Goal: Task Accomplishment & Management: Use online tool/utility

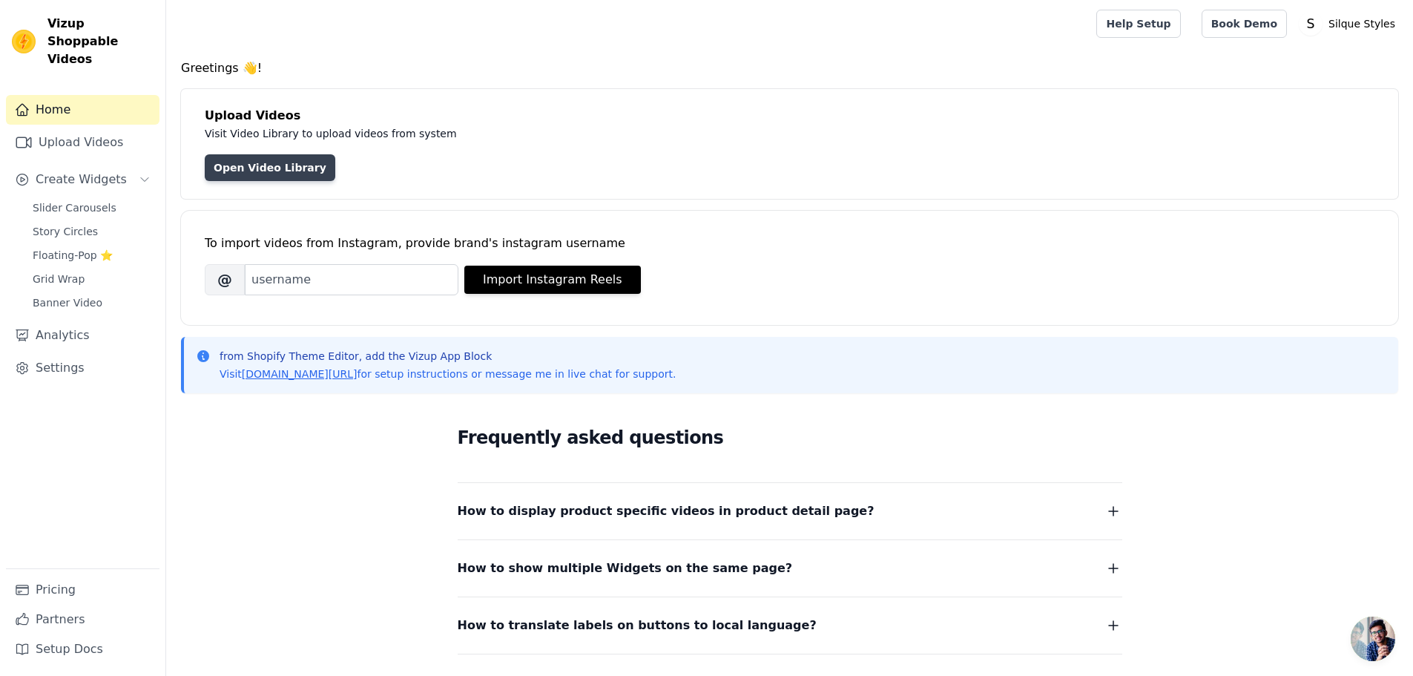
click at [257, 169] on link "Open Video Library" at bounding box center [270, 167] width 131 height 27
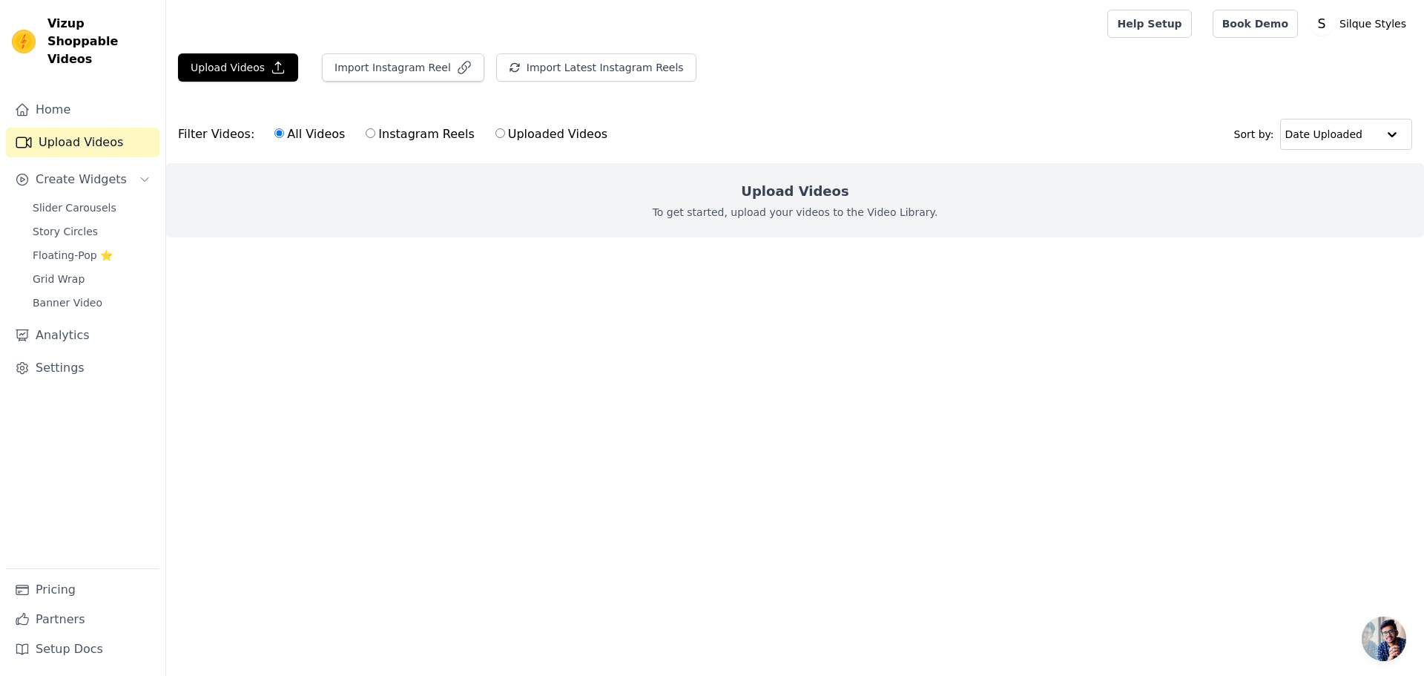
click at [734, 211] on p "To get started, upload your videos to the Video Library." at bounding box center [796, 212] width 286 height 15
click at [236, 70] on button "Upload Videos" at bounding box center [238, 67] width 120 height 28
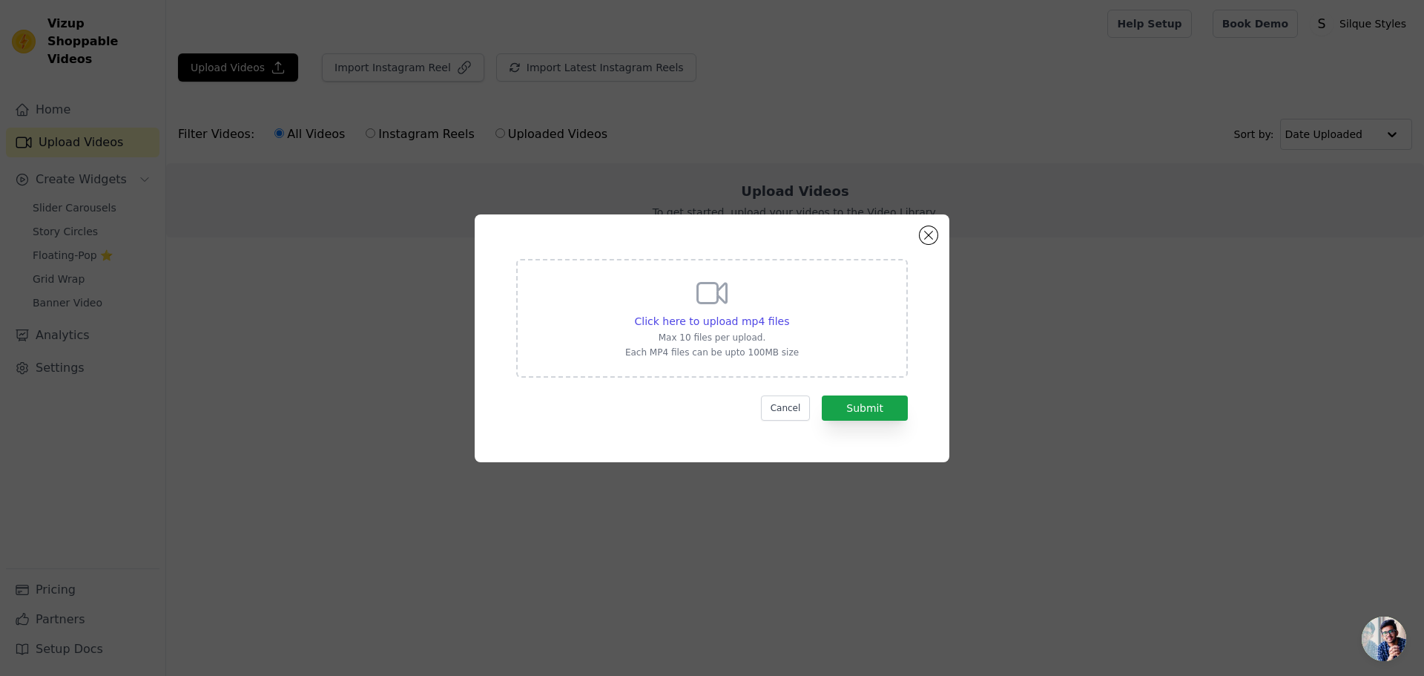
click at [725, 303] on icon at bounding box center [712, 293] width 36 height 36
click at [789, 313] on input "Click here to upload mp4 files Max 10 files per upload. Each MP4 files can be u…" at bounding box center [789, 313] width 1 height 1
type input "C:\fakepath\video_7514737915939818782.mp4"
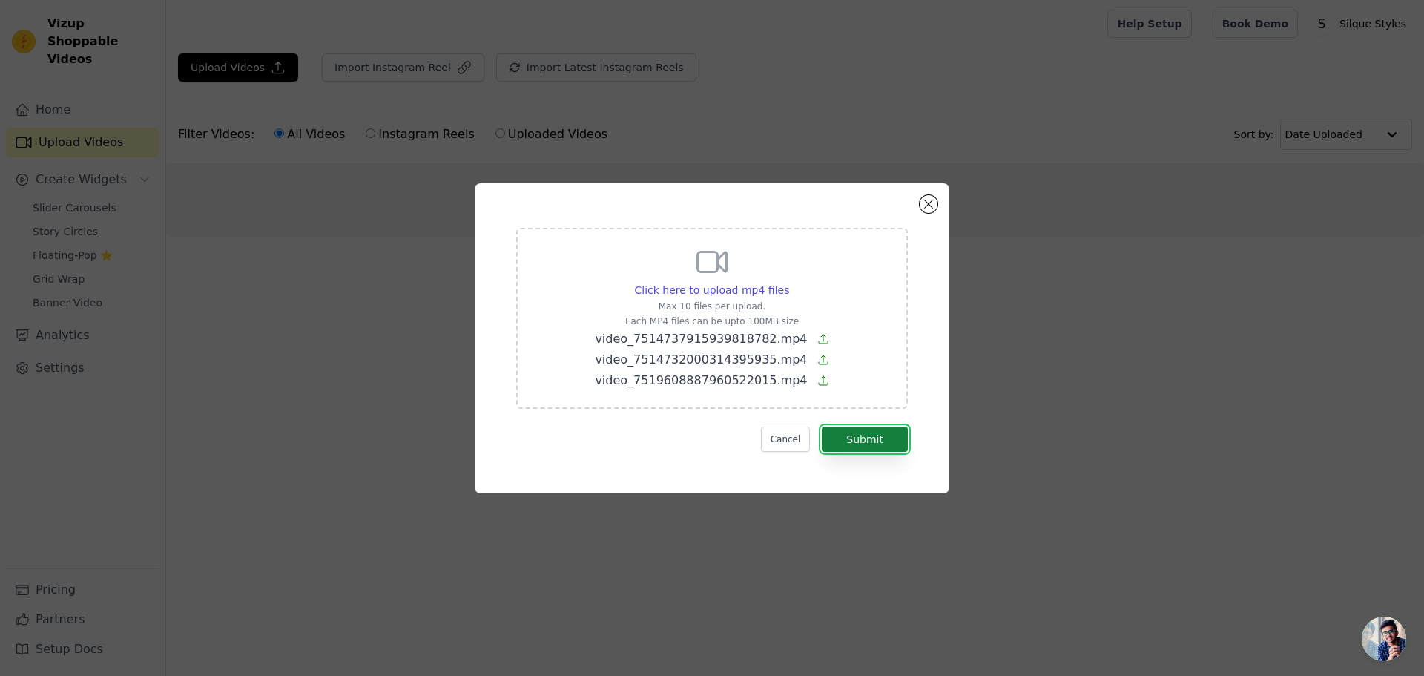
click at [848, 438] on button "Submit" at bounding box center [865, 439] width 86 height 25
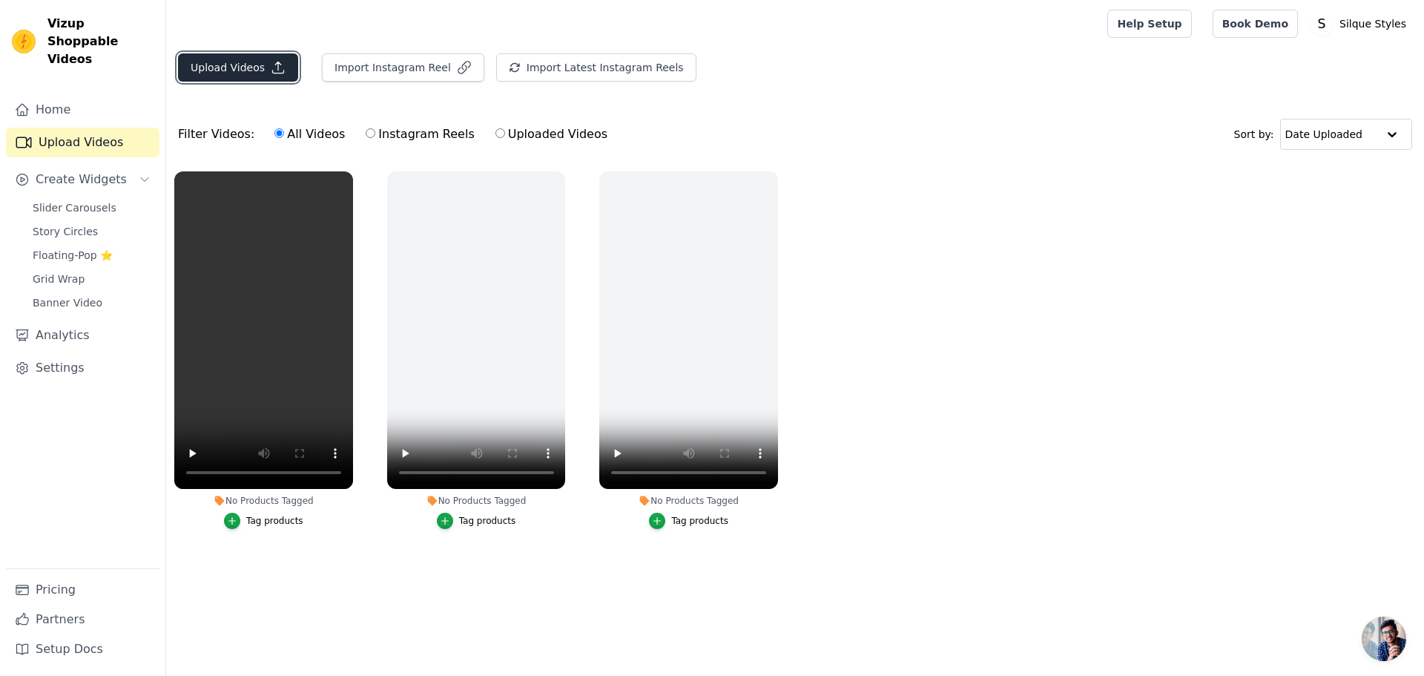
click at [262, 70] on button "Upload Videos" at bounding box center [238, 67] width 120 height 28
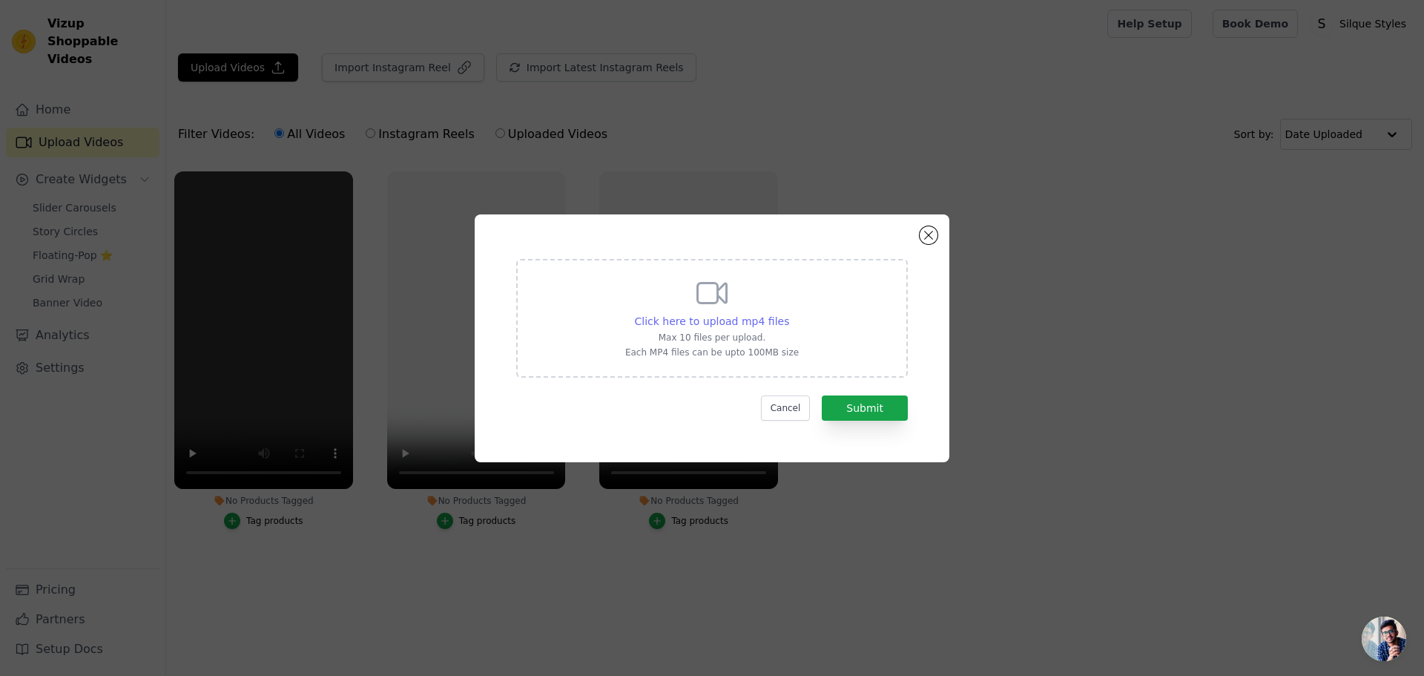
click at [760, 316] on span "Click here to upload mp4 files" at bounding box center [712, 321] width 155 height 12
click at [789, 314] on input "Click here to upload mp4 files Max 10 files per upload. Each MP4 files can be u…" at bounding box center [789, 313] width 1 height 1
type input "C:\fakepath\video_7529049845533904159.mp4"
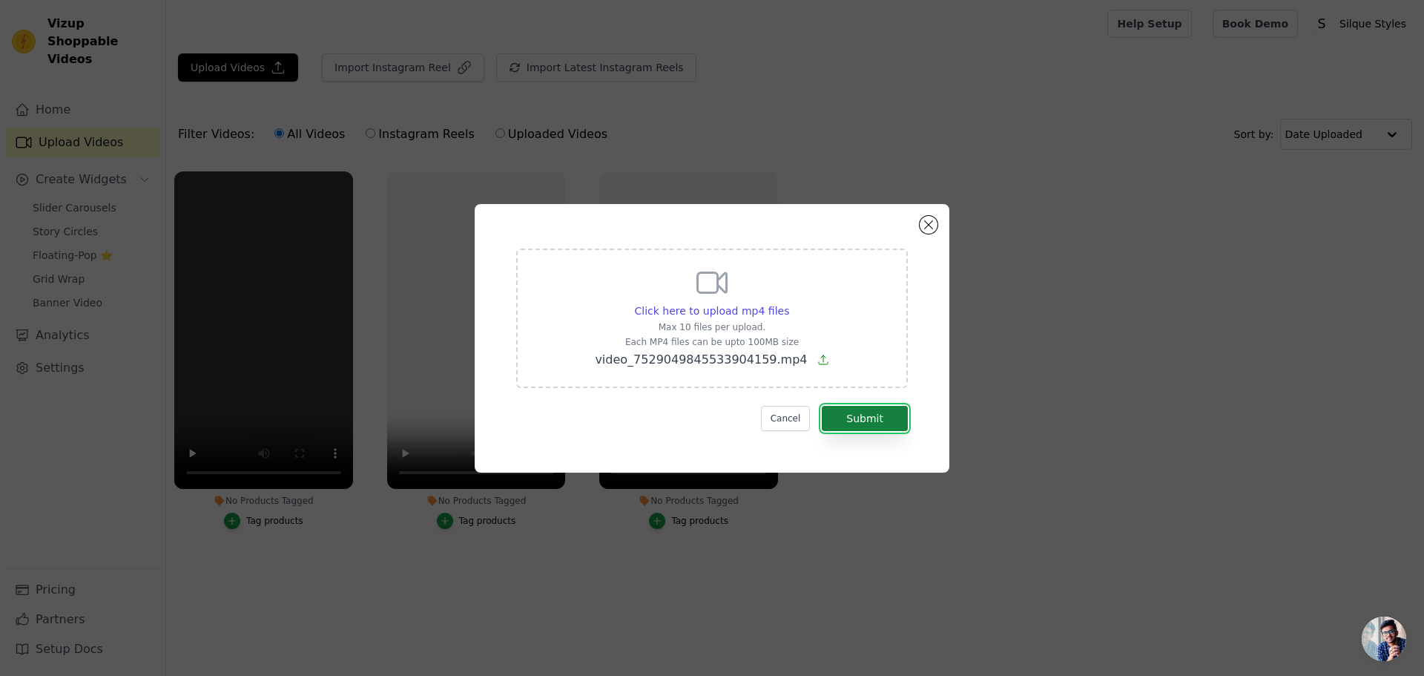
click at [884, 420] on button "Submit" at bounding box center [865, 418] width 86 height 25
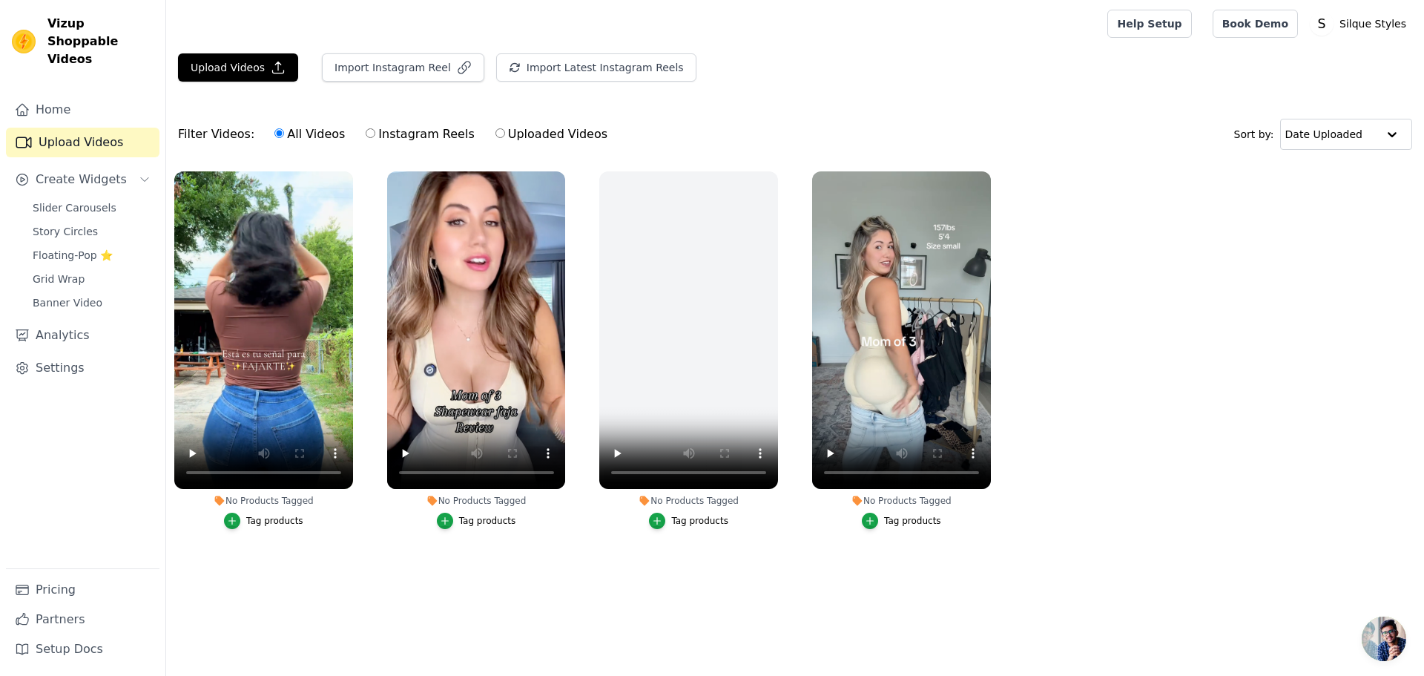
click at [257, 519] on div "Tag products" at bounding box center [274, 521] width 57 height 12
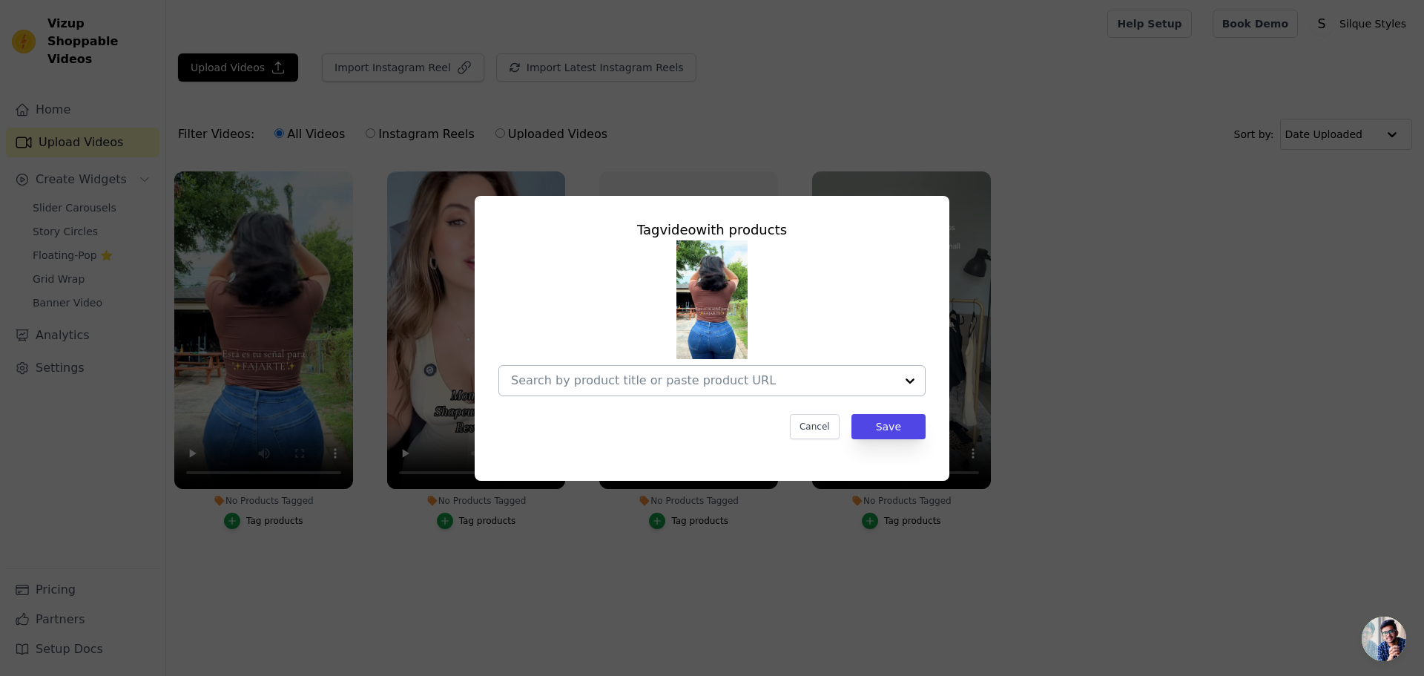
click at [748, 383] on input "No Products Tagged Tag video with products Cancel Save Tag products" at bounding box center [703, 380] width 384 height 14
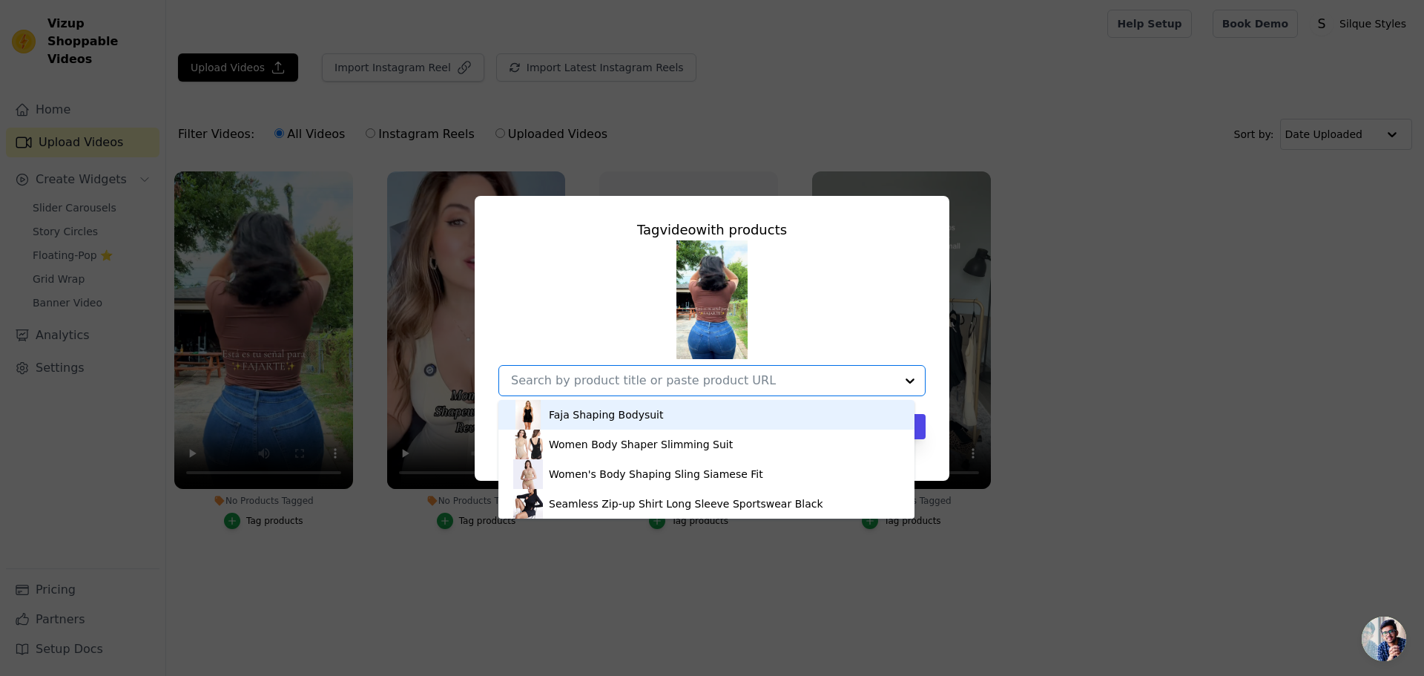
click at [694, 410] on div "Faja Shaping Bodysuit" at bounding box center [706, 415] width 387 height 30
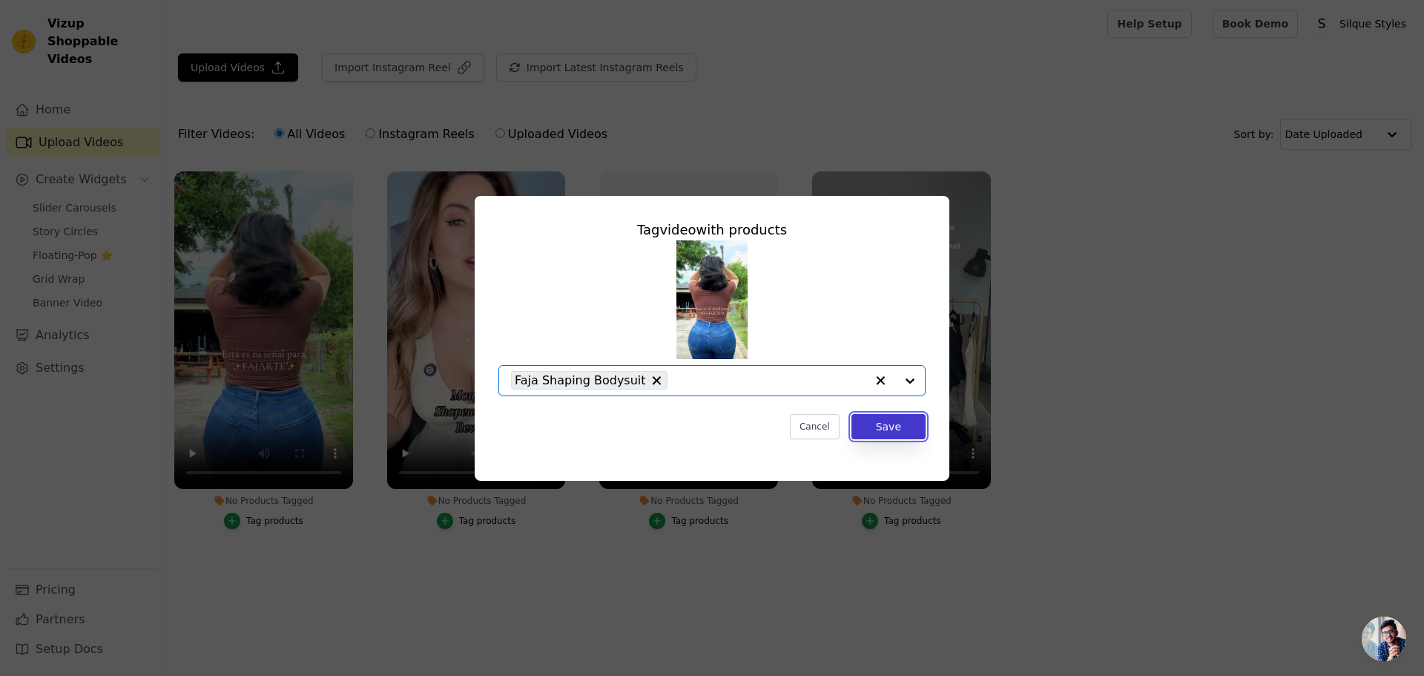
click at [887, 427] on button "Save" at bounding box center [889, 426] width 74 height 25
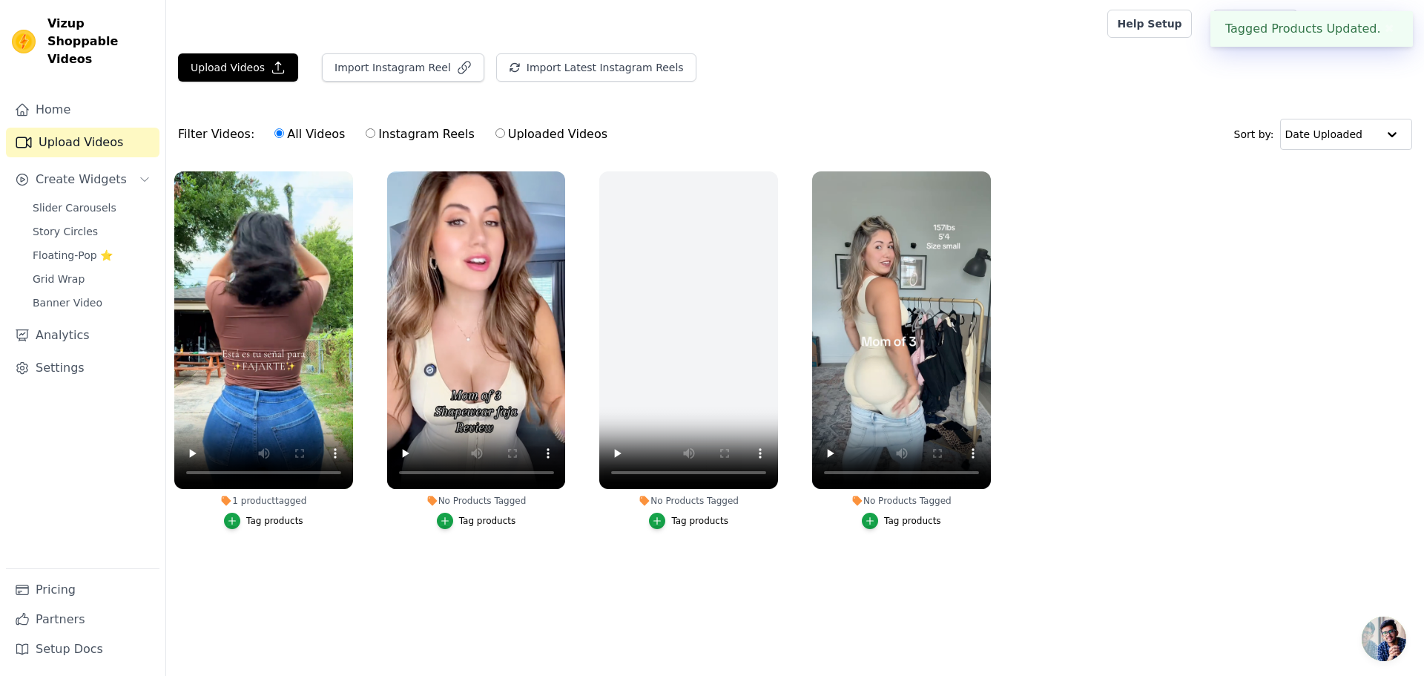
click at [463, 515] on div "Tag products" at bounding box center [487, 521] width 57 height 12
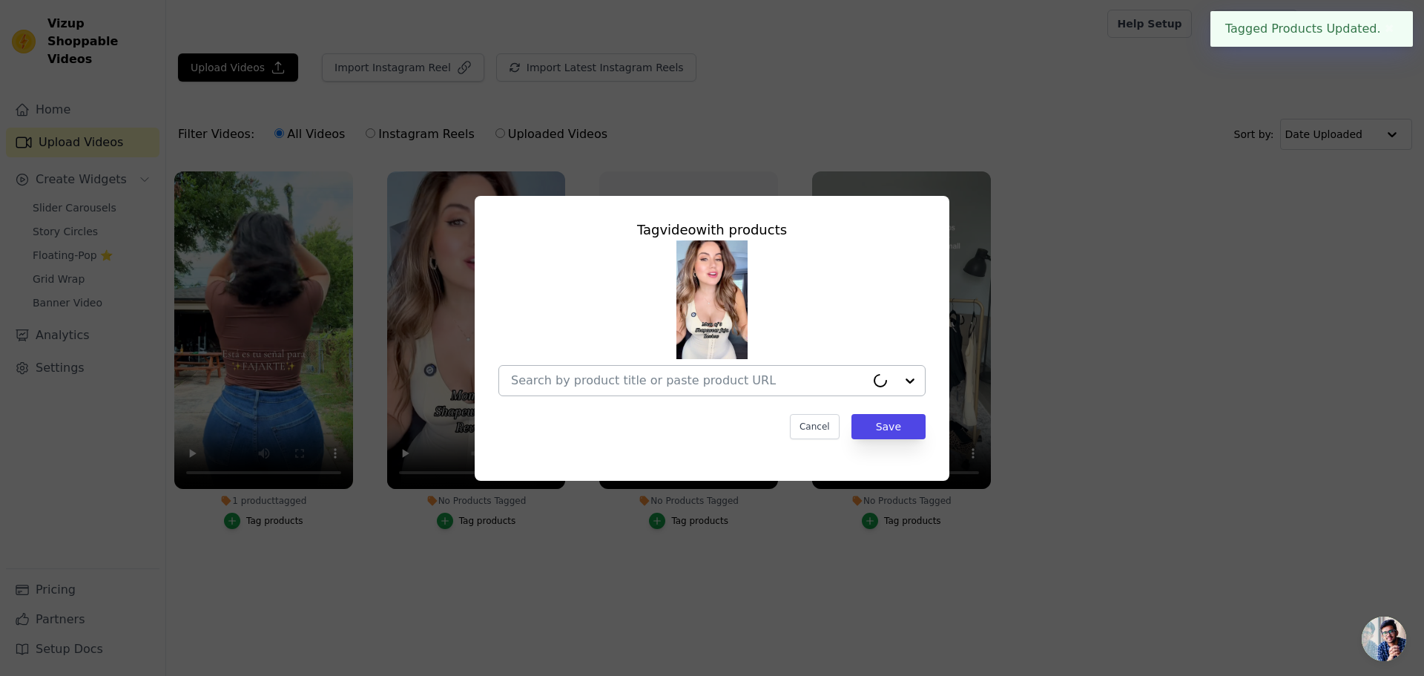
click at [692, 377] on input "No Products Tagged Tag video with products Cancel Save Tag products" at bounding box center [688, 380] width 355 height 14
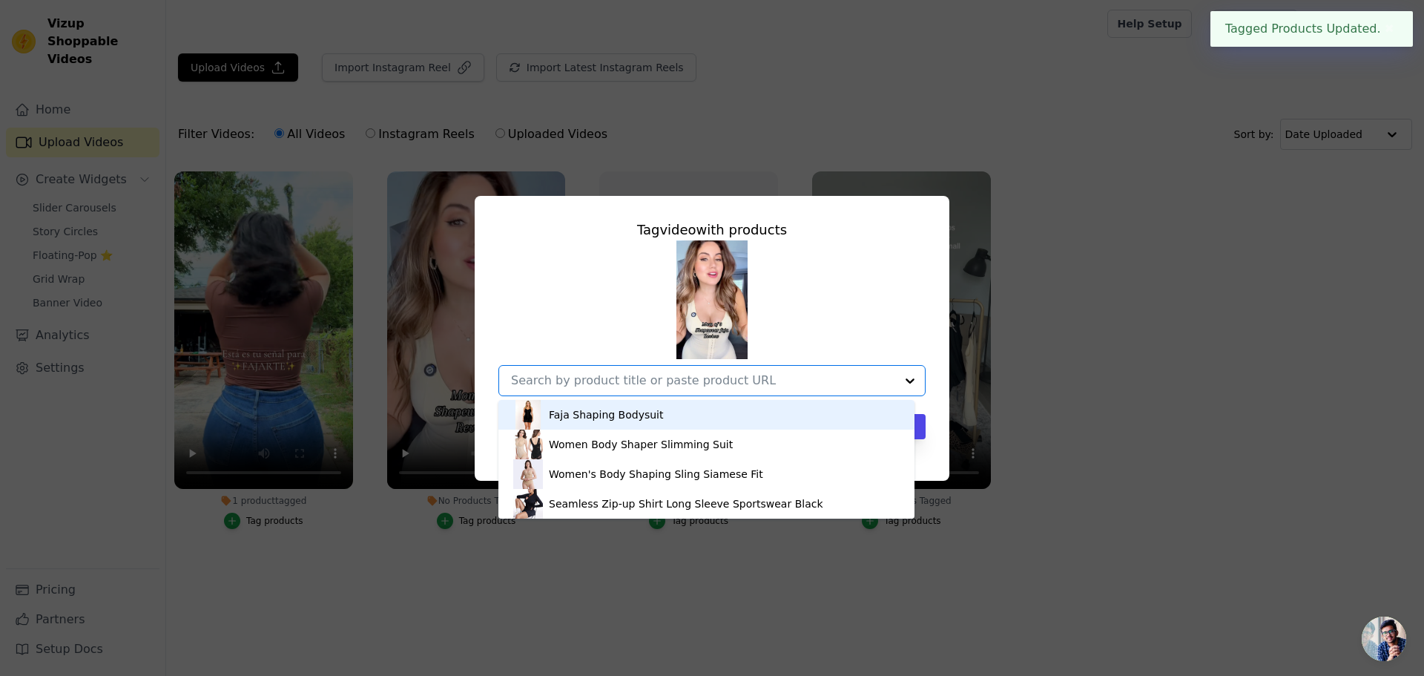
click at [678, 418] on div "Faja Shaping Bodysuit" at bounding box center [706, 415] width 387 height 30
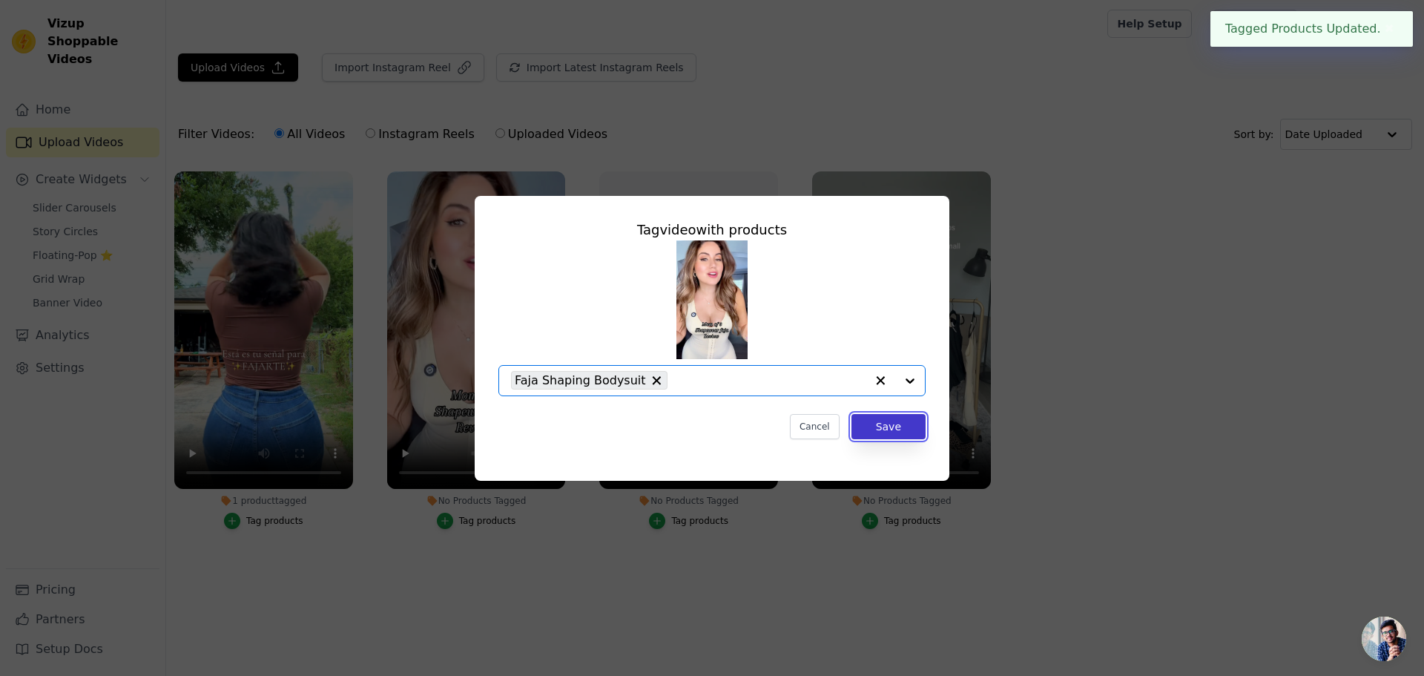
click at [909, 433] on button "Save" at bounding box center [889, 426] width 74 height 25
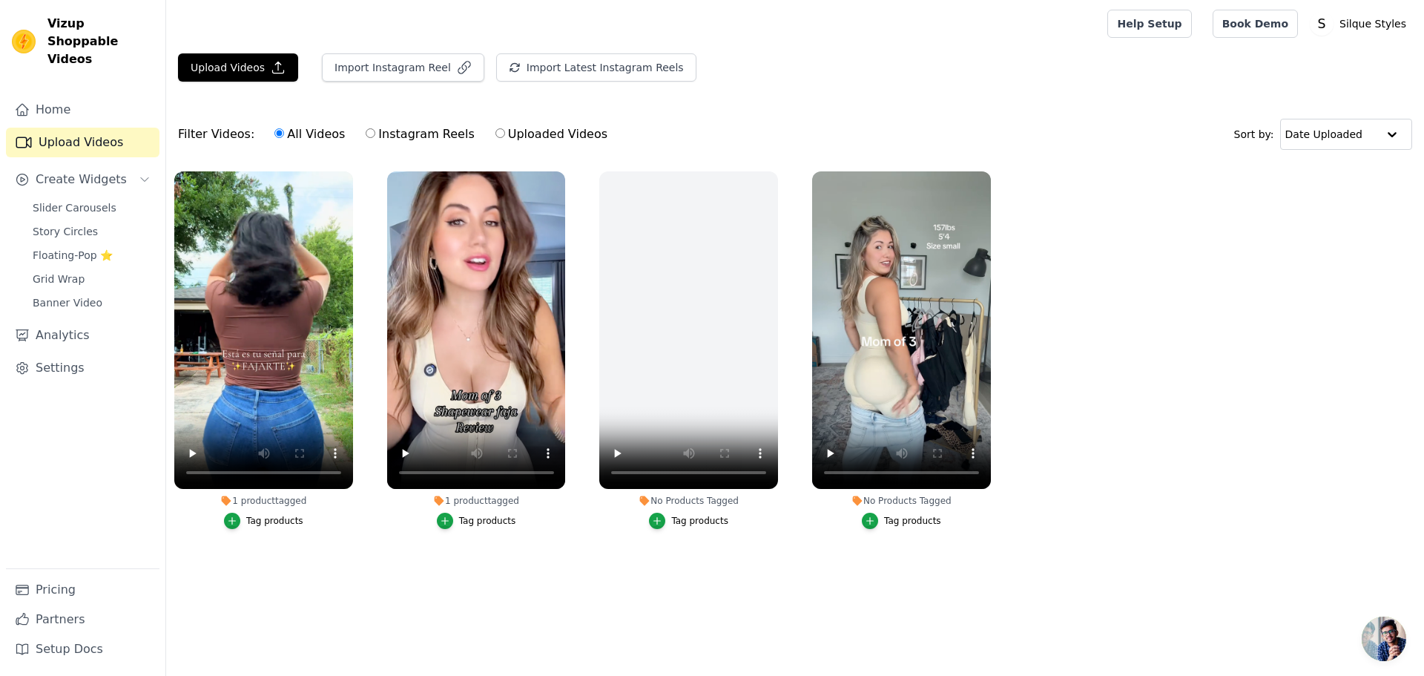
click at [900, 516] on div "Tag products" at bounding box center [912, 521] width 57 height 12
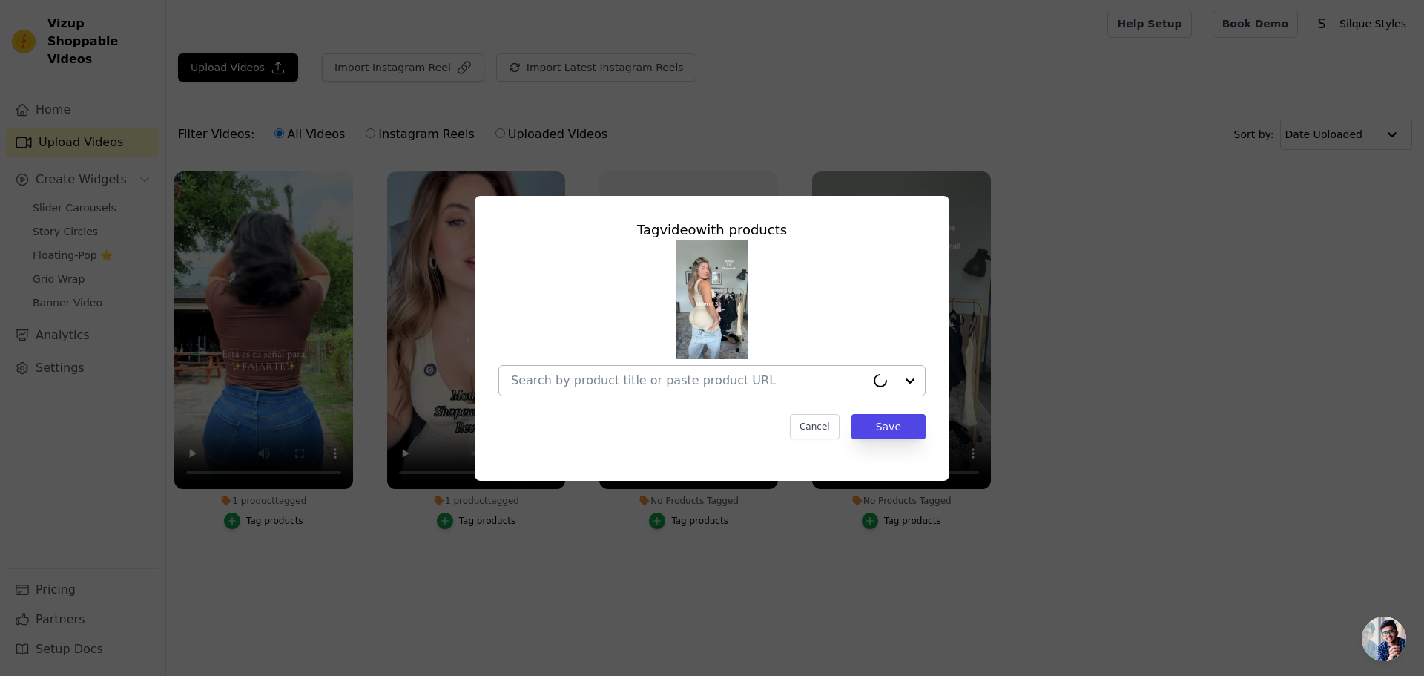
click at [797, 386] on input "No Products Tagged Tag video with products Cancel Save Tag products" at bounding box center [688, 380] width 355 height 14
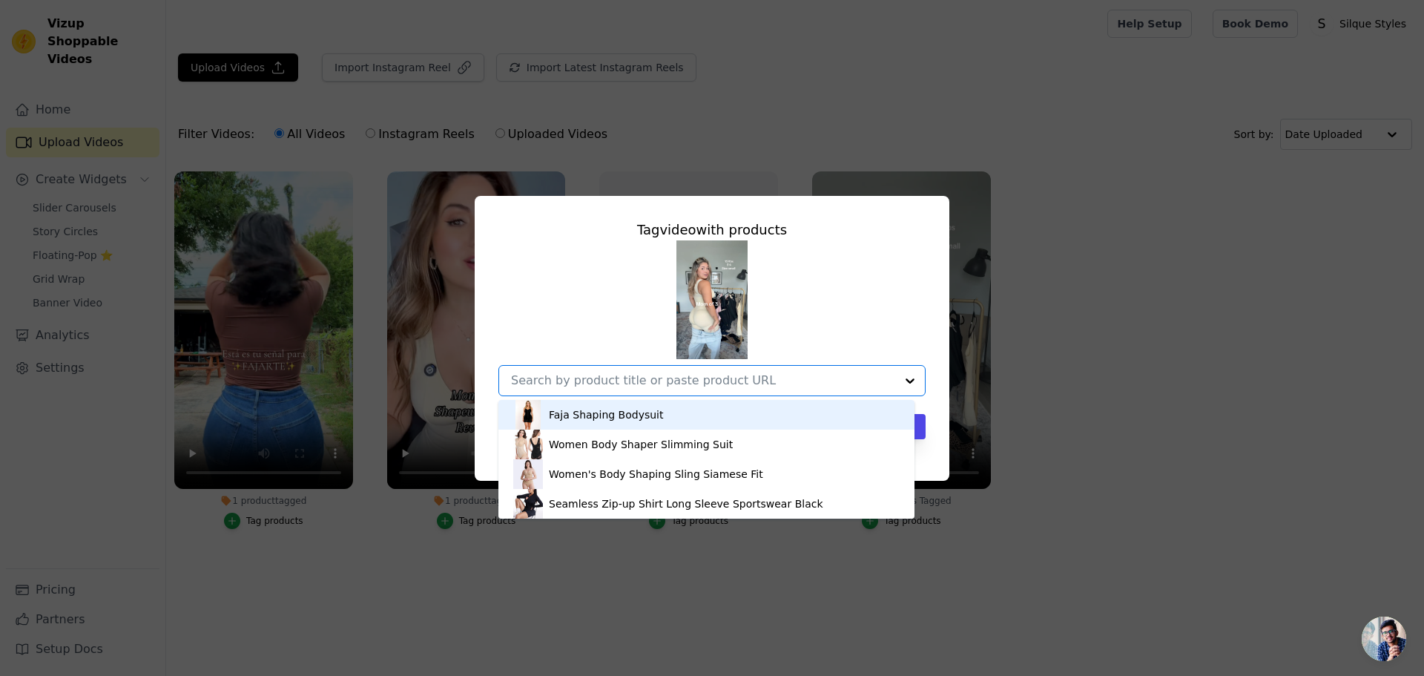
click at [757, 419] on div "Faja Shaping Bodysuit" at bounding box center [706, 415] width 387 height 30
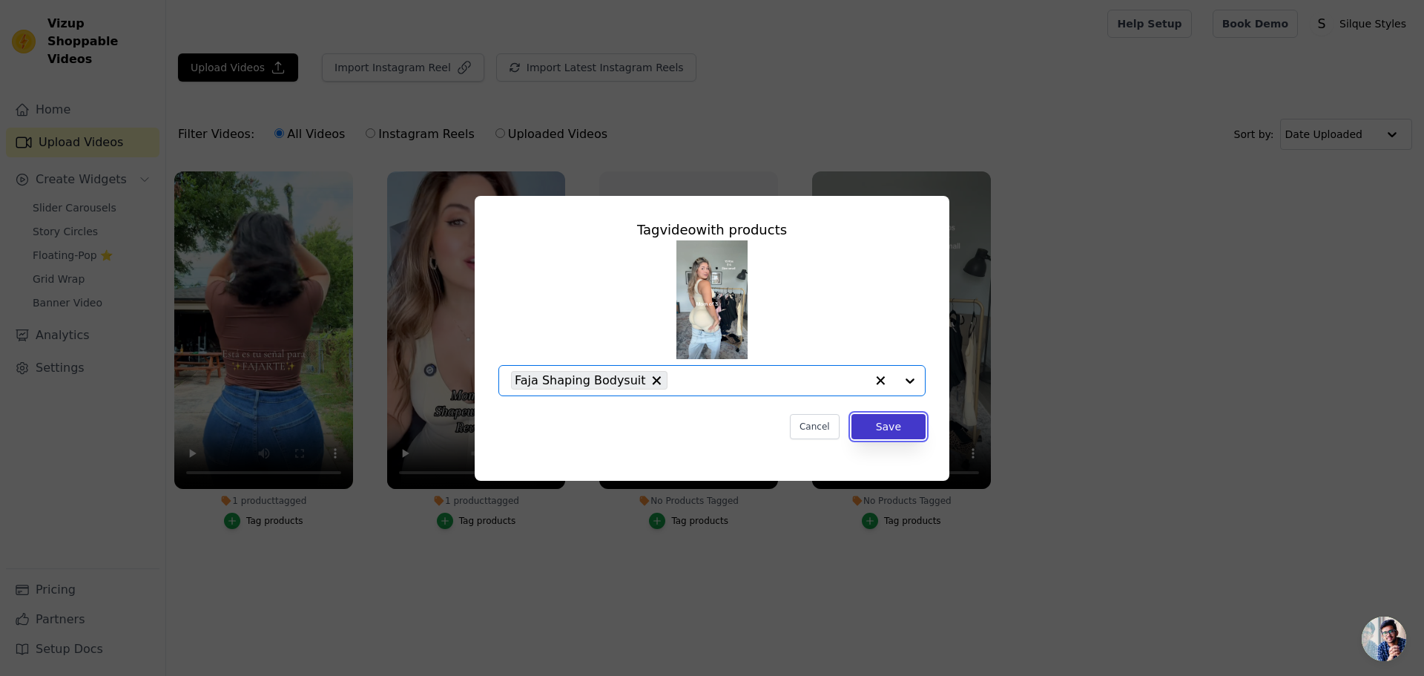
click at [910, 426] on button "Save" at bounding box center [889, 426] width 74 height 25
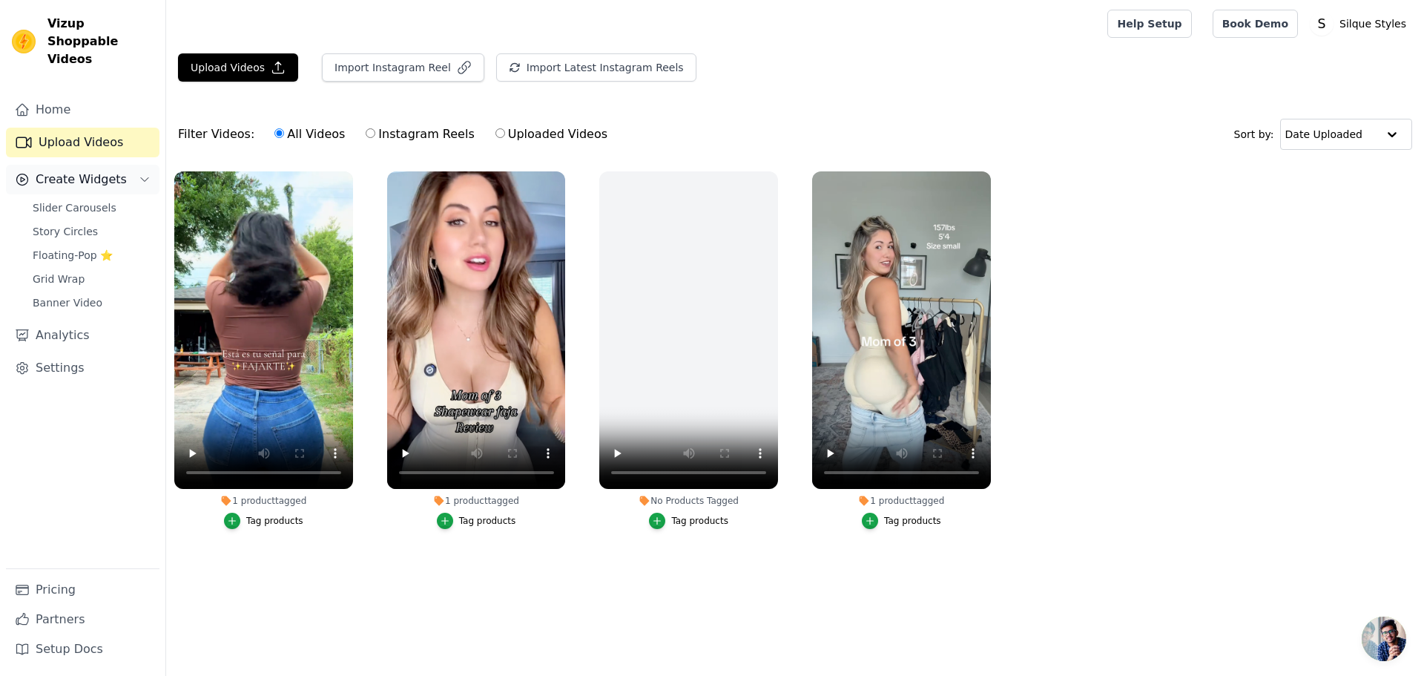
click at [65, 171] on span "Create Widgets" at bounding box center [81, 180] width 91 height 18
click at [88, 172] on button "Create Widgets" at bounding box center [83, 180] width 154 height 30
click at [100, 200] on span "Slider Carousels" at bounding box center [75, 207] width 84 height 15
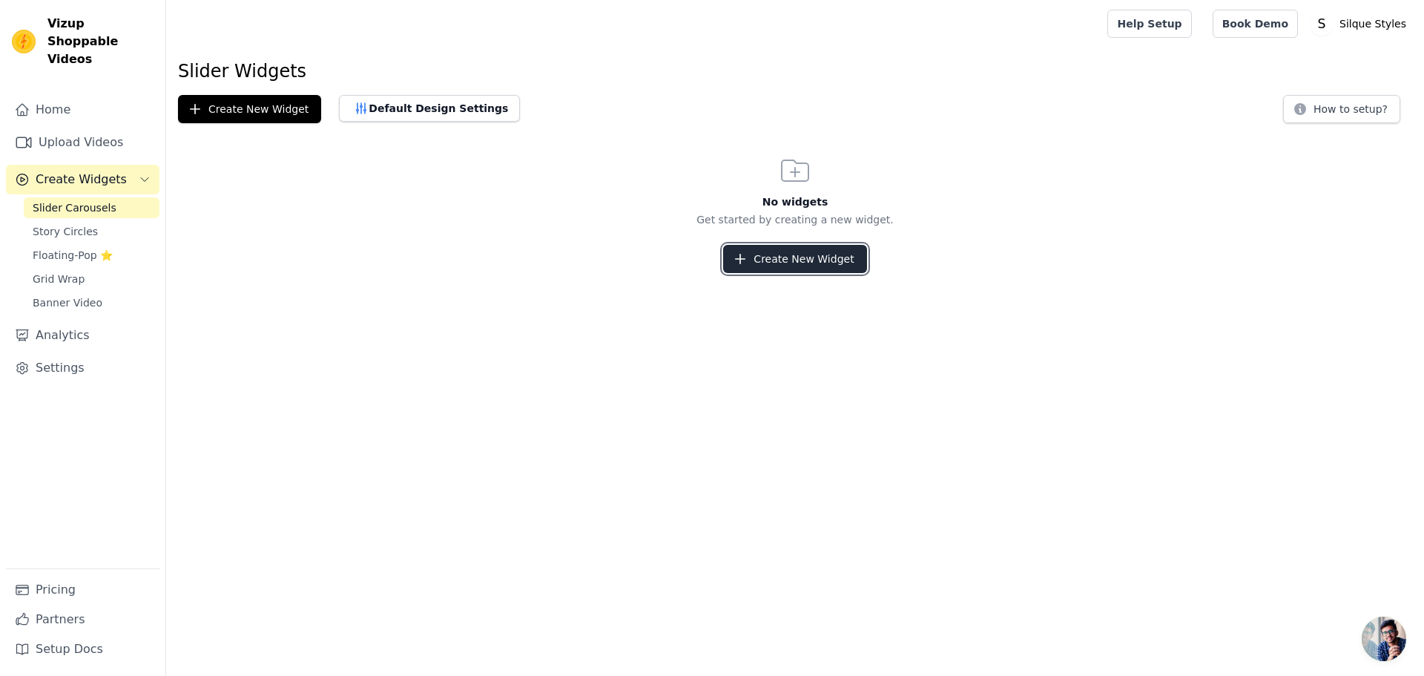
click at [805, 254] on button "Create New Widget" at bounding box center [794, 259] width 143 height 28
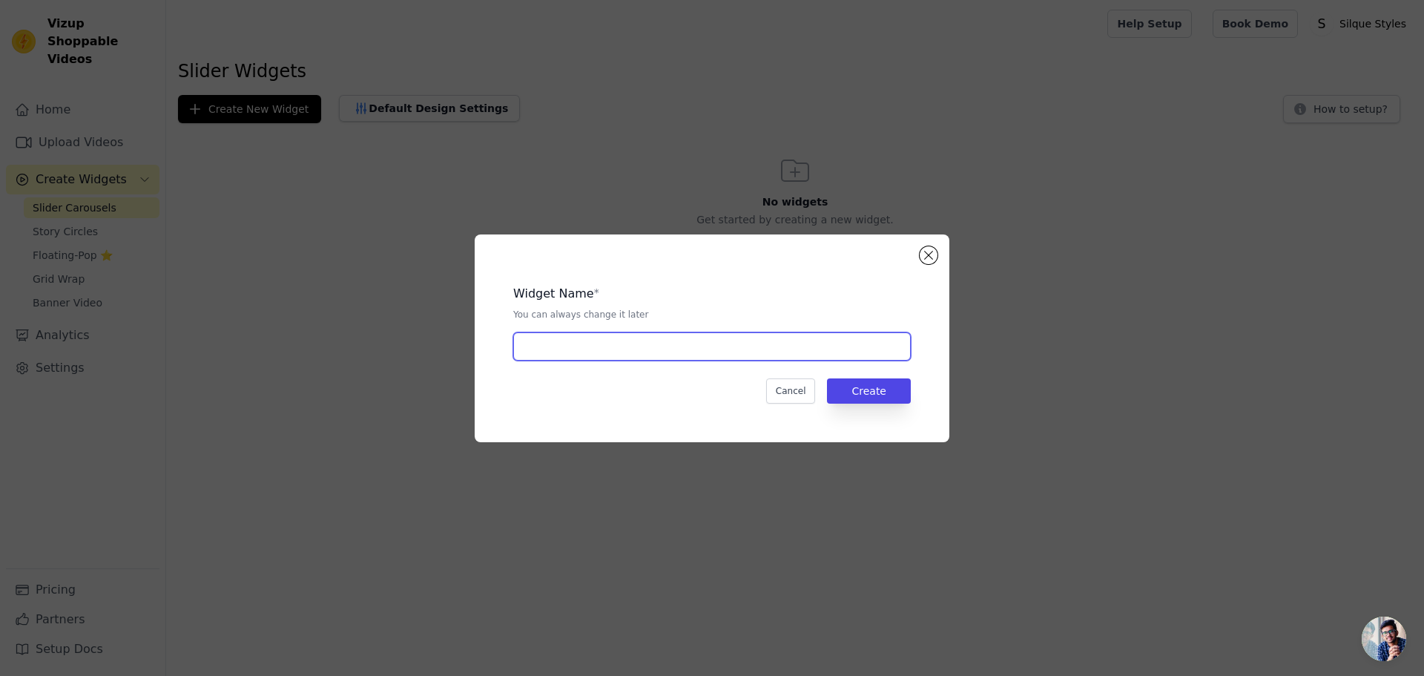
click at [717, 344] on input "text" at bounding box center [712, 346] width 398 height 28
drag, startPoint x: 541, startPoint y: 315, endPoint x: 568, endPoint y: 315, distance: 26.7
click at [559, 315] on p "You can always change it later" at bounding box center [712, 315] width 398 height 12
drag, startPoint x: 568, startPoint y: 315, endPoint x: 626, endPoint y: 329, distance: 60.1
click at [570, 315] on p "You can always change it later" at bounding box center [712, 315] width 398 height 12
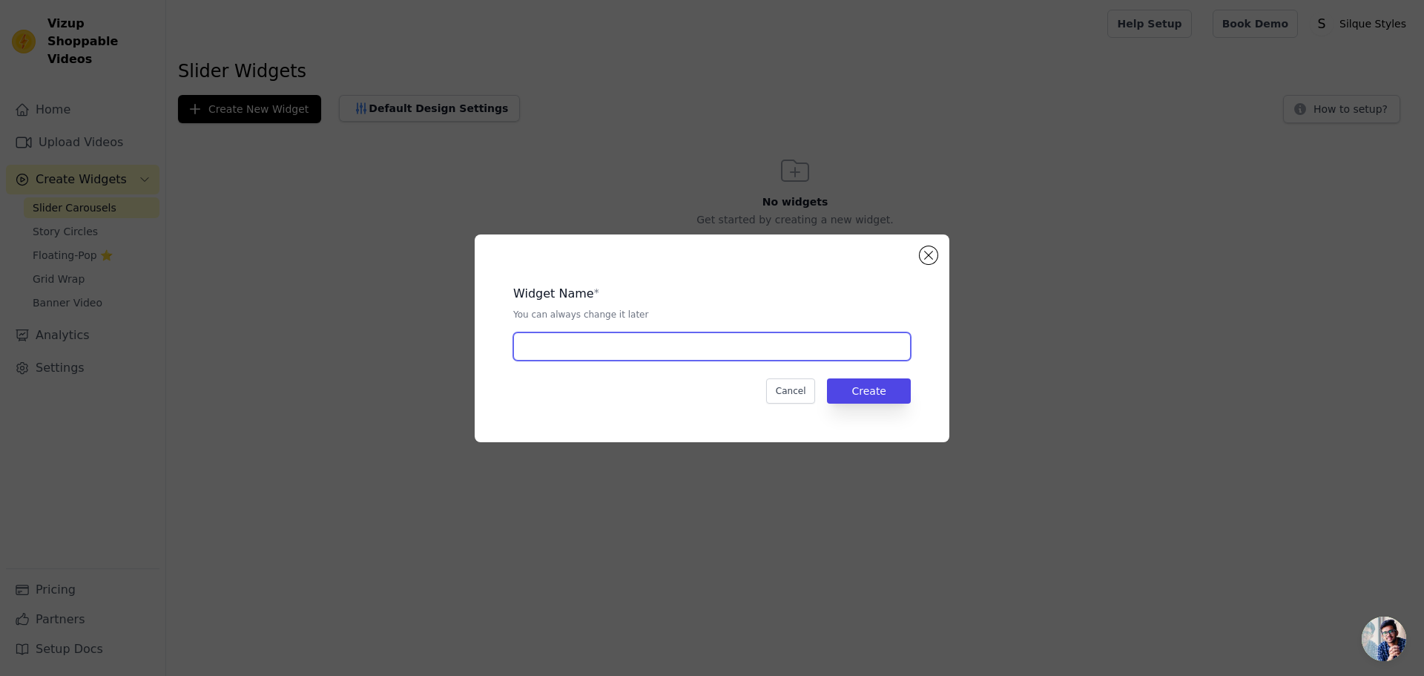
click at [643, 338] on input "text" at bounding box center [712, 346] width 398 height 28
type input "1"
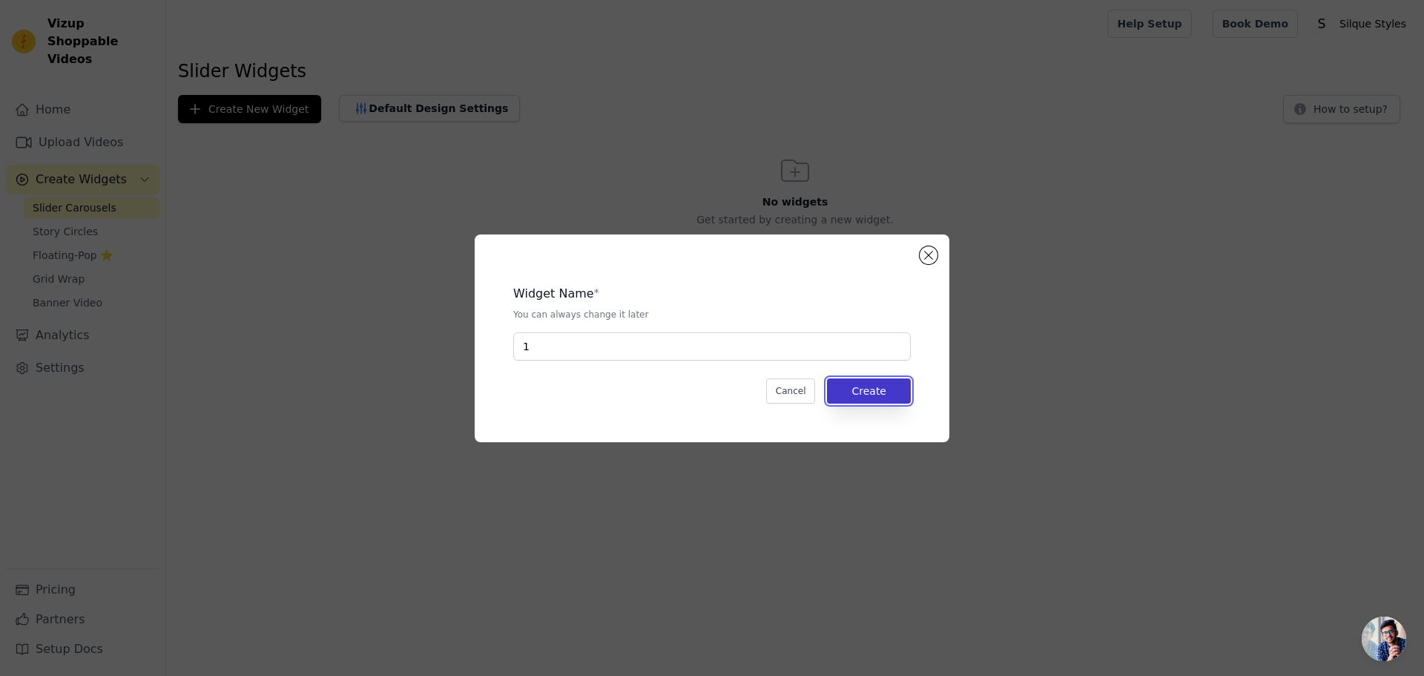
click at [880, 390] on button "Create" at bounding box center [869, 390] width 84 height 25
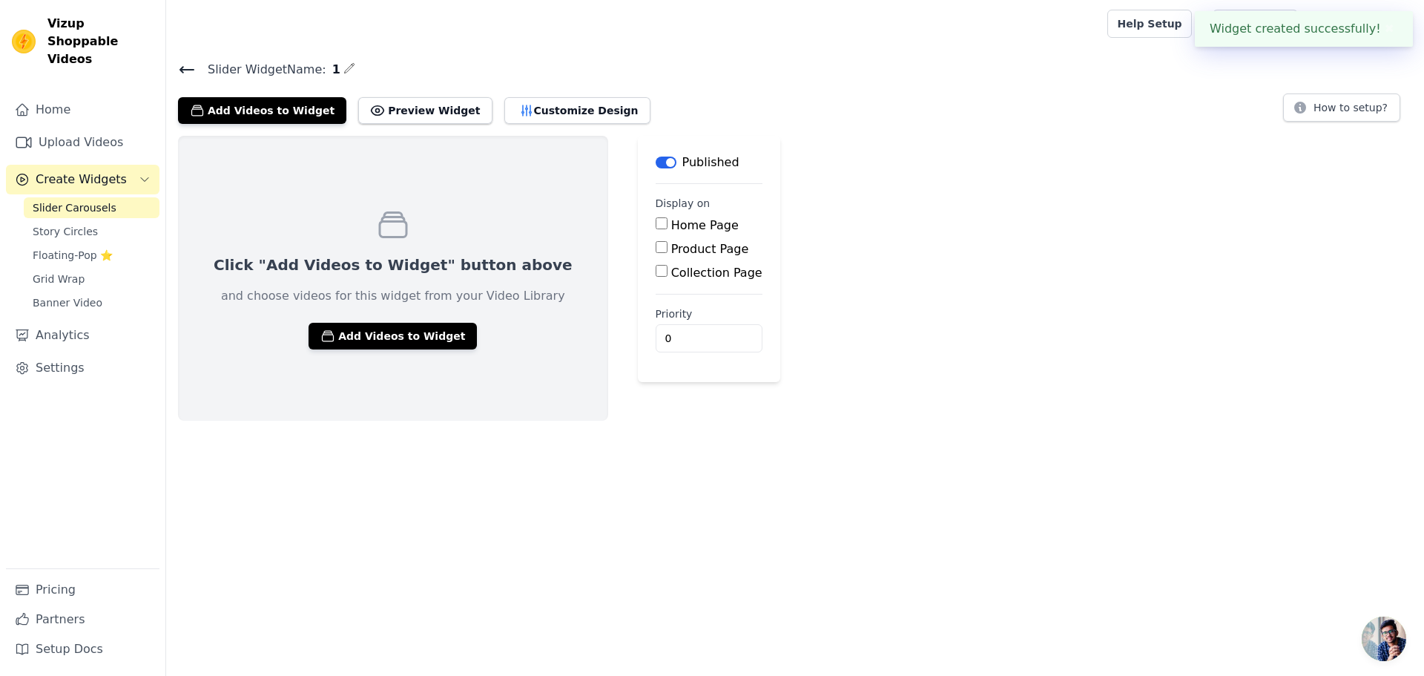
click at [656, 249] on input "Product Page" at bounding box center [662, 247] width 12 height 12
checkbox input "true"
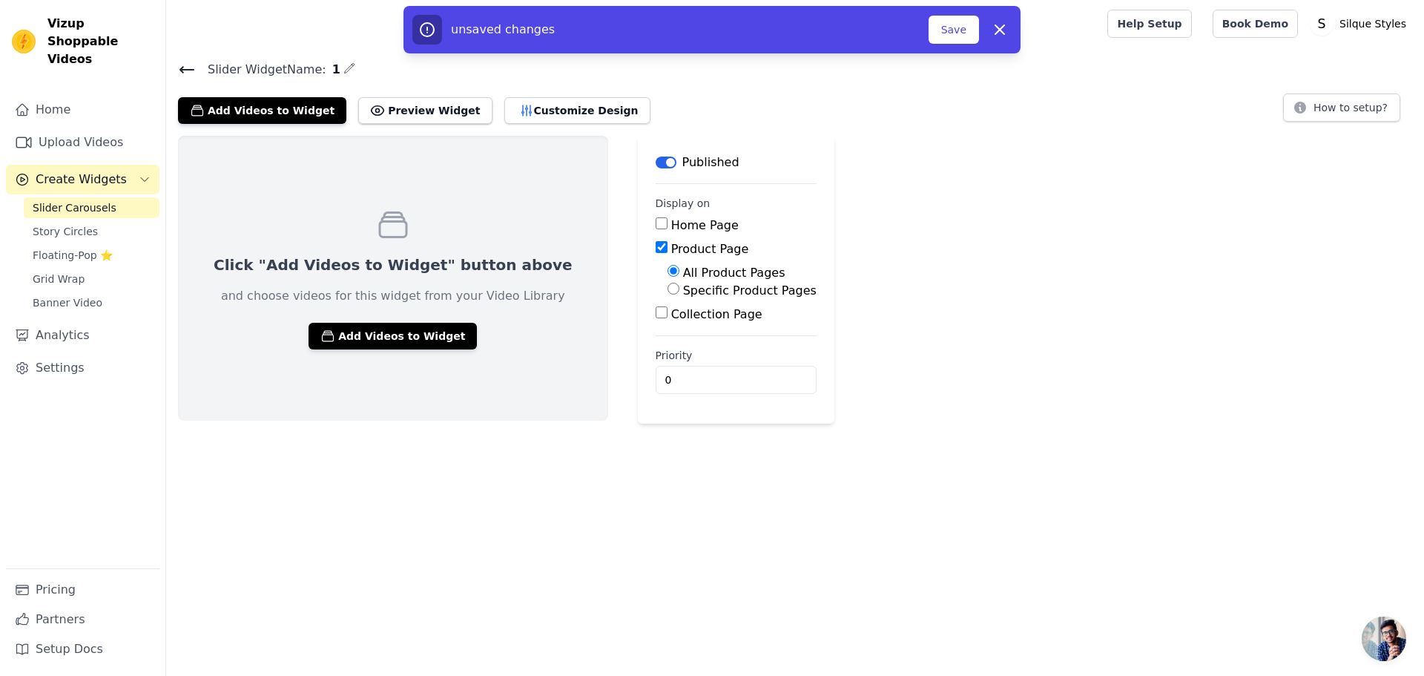
click at [668, 290] on input "Specific Product Pages" at bounding box center [674, 289] width 12 height 12
radio input "true"
click at [668, 323] on button "Select Products" at bounding box center [717, 324] width 99 height 25
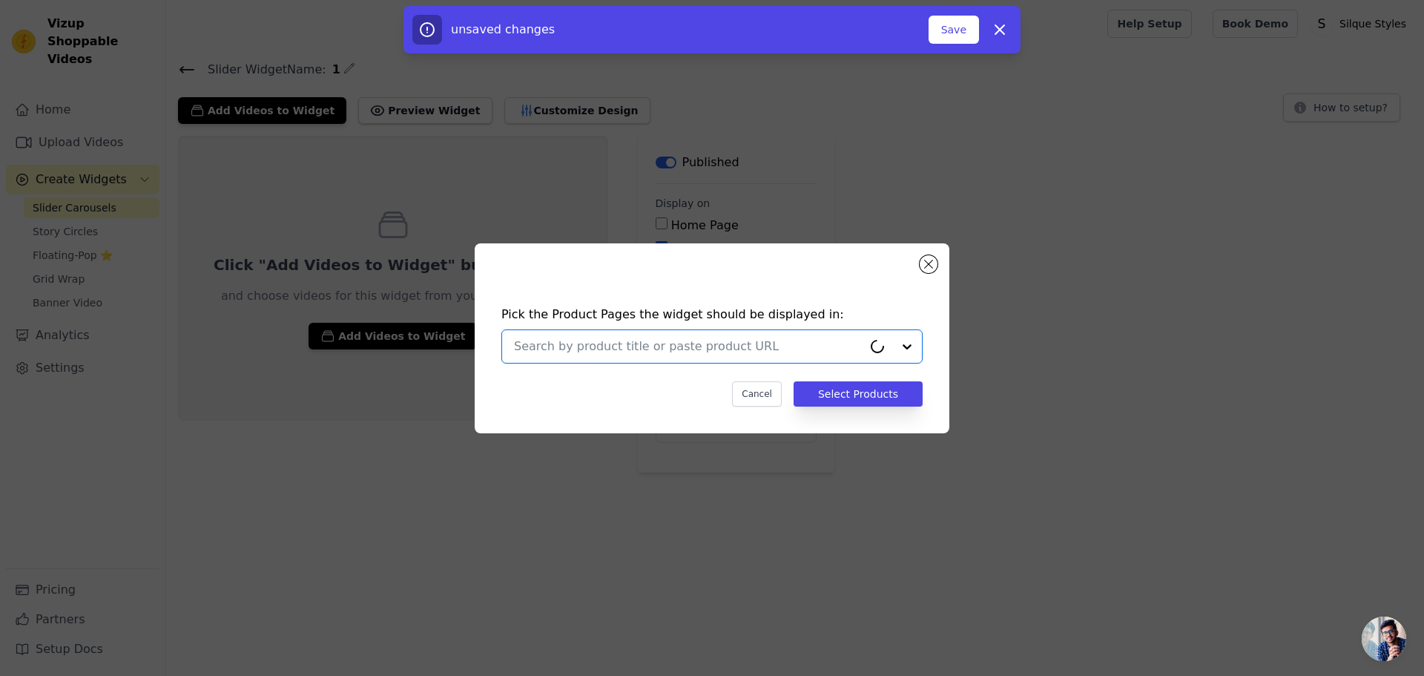
click at [693, 345] on input "text" at bounding box center [688, 347] width 349 height 18
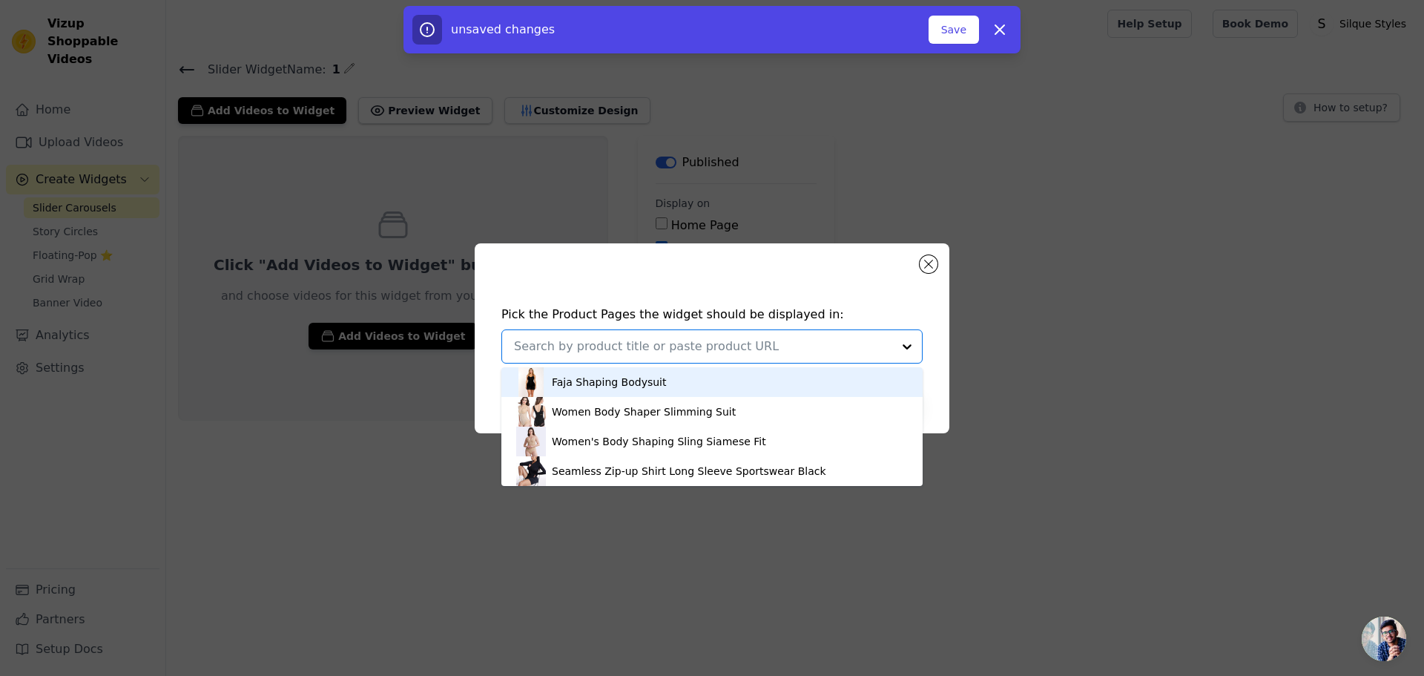
click at [685, 391] on div "Faja Shaping Bodysuit" at bounding box center [712, 382] width 392 height 30
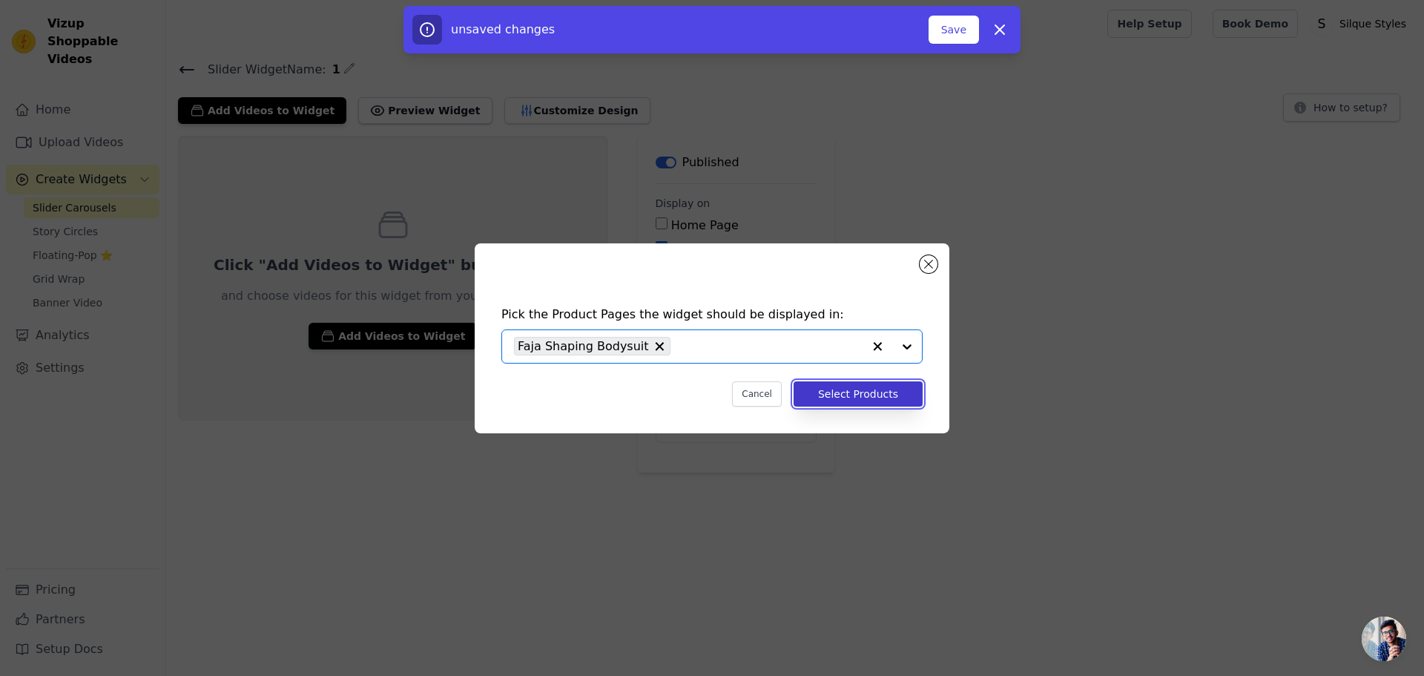
click at [859, 400] on button "Select Products" at bounding box center [858, 393] width 129 height 25
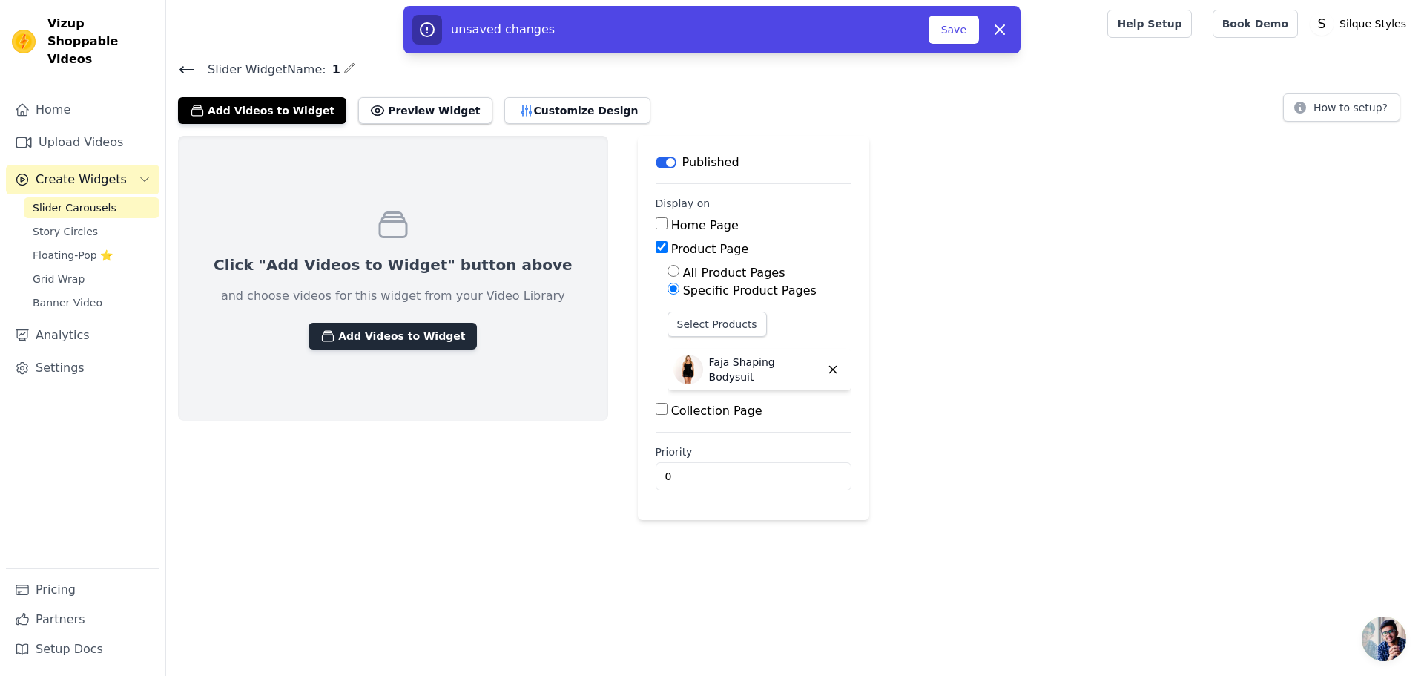
click at [395, 332] on button "Add Videos to Widget" at bounding box center [393, 336] width 168 height 27
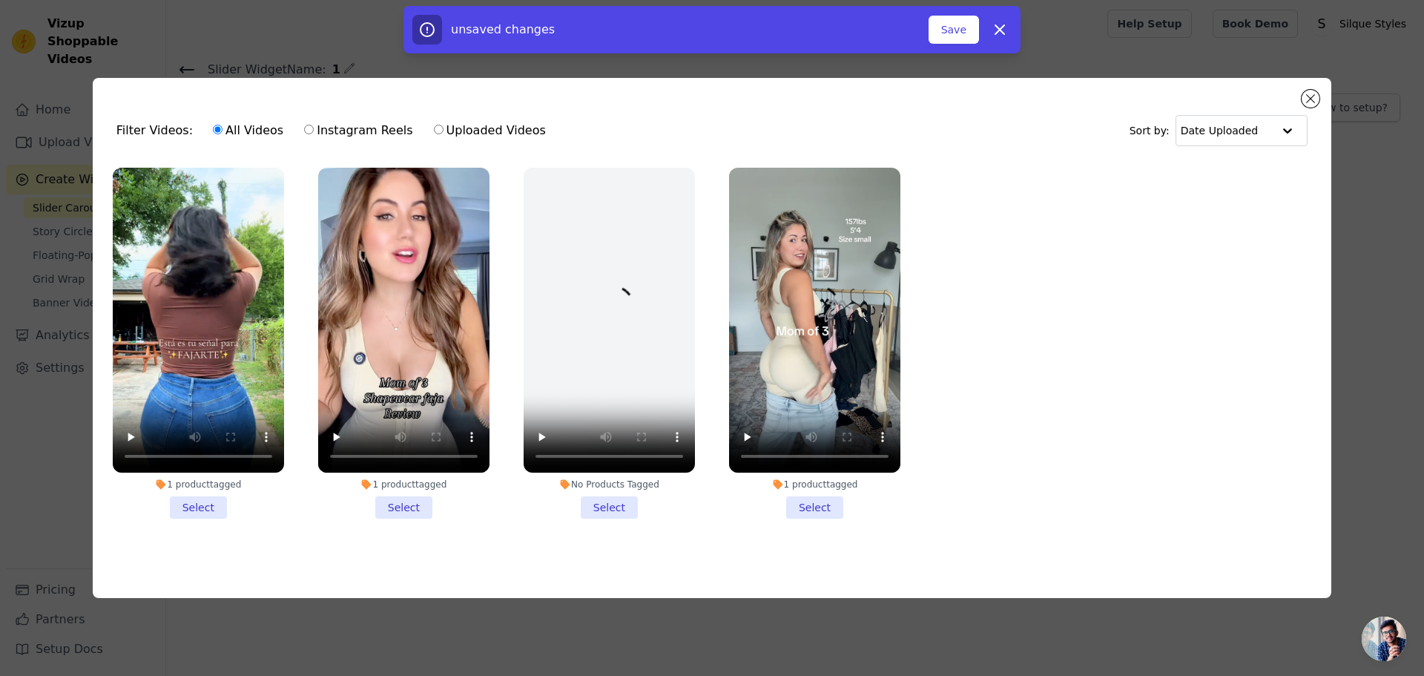
click at [194, 499] on li "1 product tagged Select" at bounding box center [198, 343] width 171 height 351
click at [0, 0] on input "1 product tagged Select" at bounding box center [0, 0] width 0 height 0
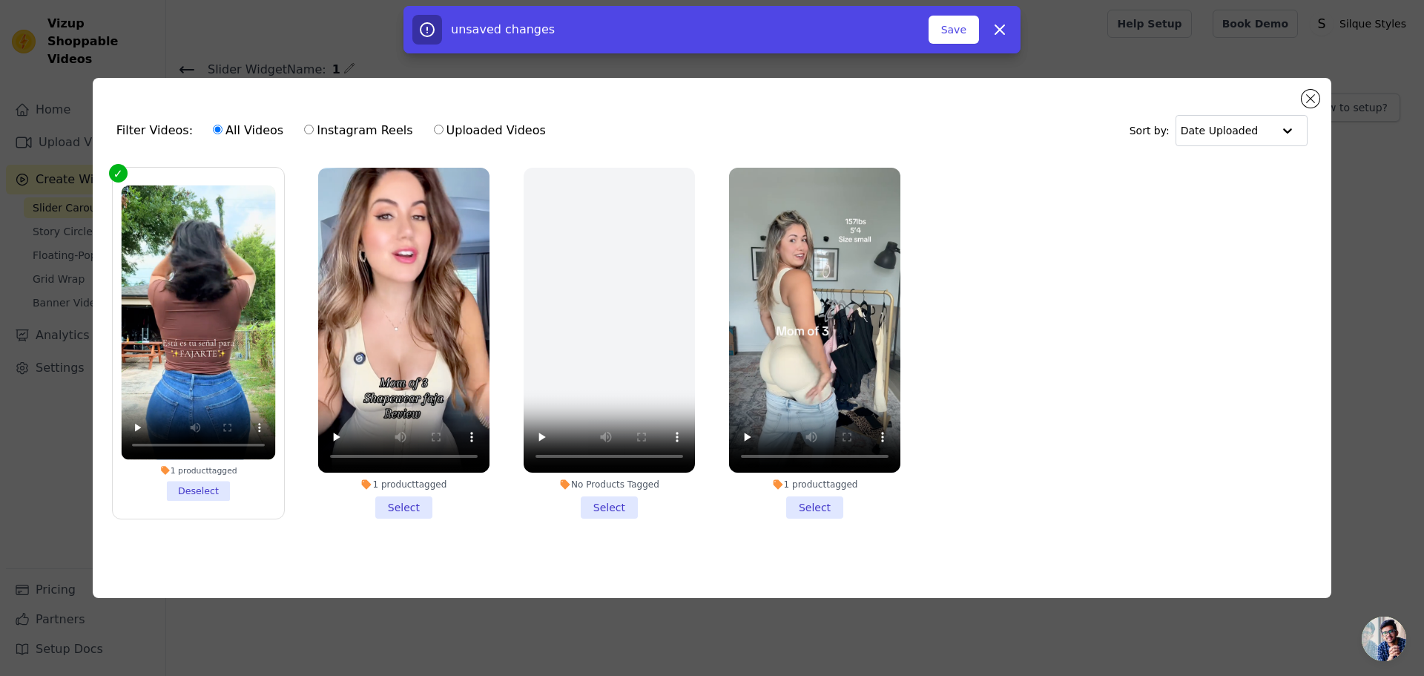
click at [415, 497] on li "1 product tagged Select" at bounding box center [403, 343] width 171 height 351
click at [0, 0] on input "1 product tagged Select" at bounding box center [0, 0] width 0 height 0
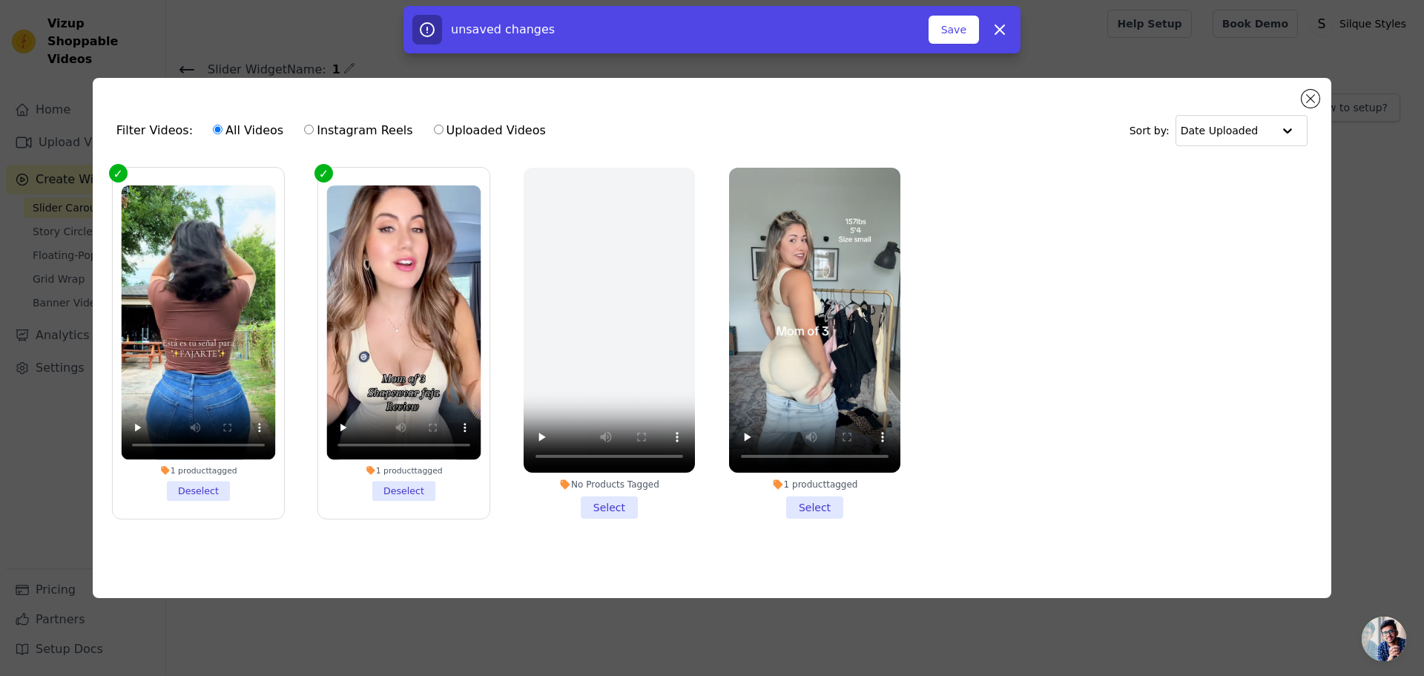
click at [800, 504] on li "1 product tagged Select" at bounding box center [814, 343] width 171 height 351
click at [0, 0] on input "1 product tagged Select" at bounding box center [0, 0] width 0 height 0
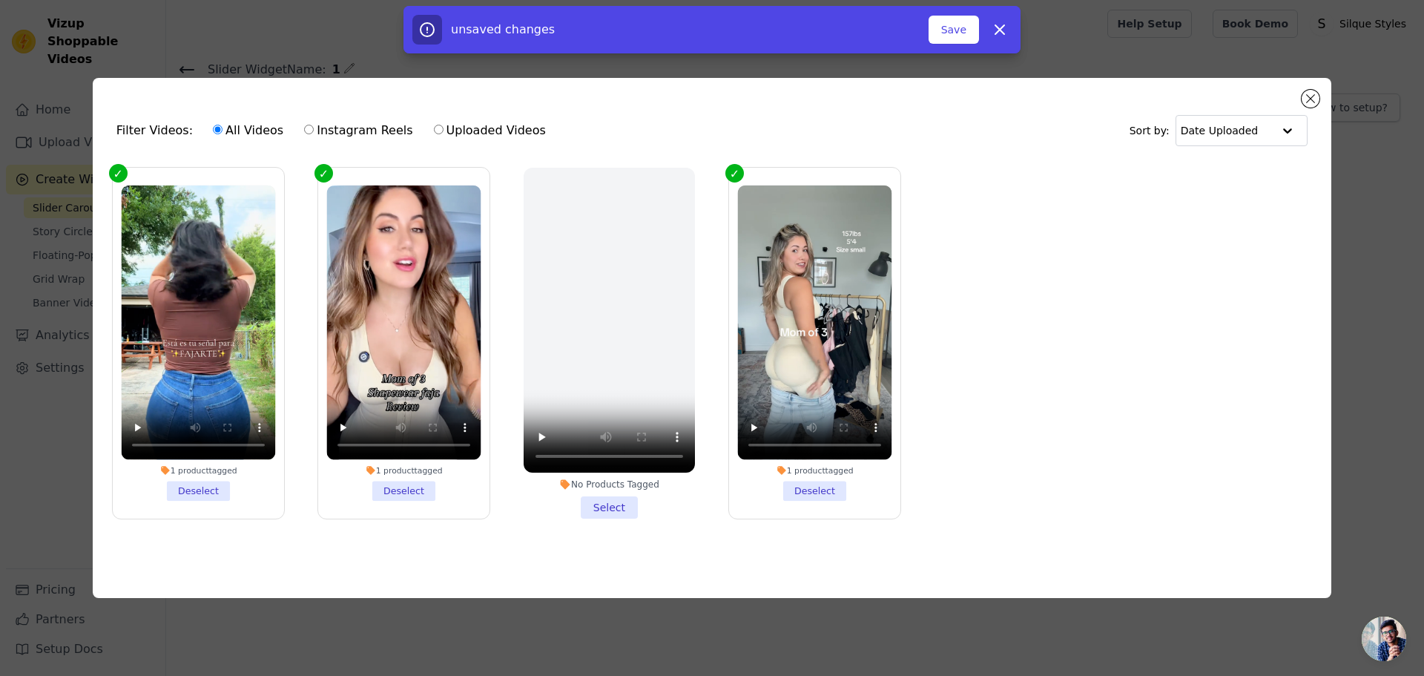
click at [1214, 292] on ul "1 product tagged Deselect 1 product tagged Deselect No Products Tagged Select 1…" at bounding box center [712, 354] width 1215 height 391
click at [1312, 93] on button "Close modal" at bounding box center [1311, 99] width 18 height 18
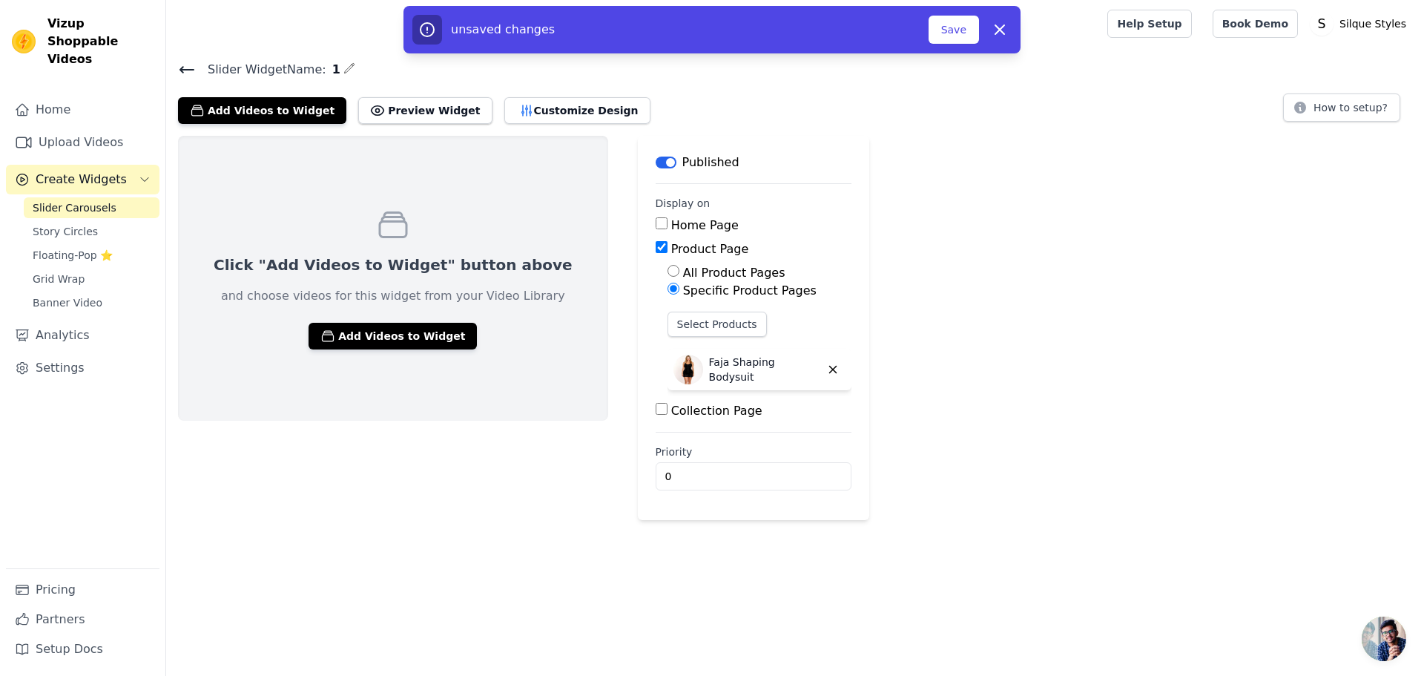
click at [323, 280] on div "Click "Add Videos to Widget" button above and choose videos for this widget fro…" at bounding box center [393, 278] width 430 height 285
click at [358, 332] on button "Add Videos to Widget" at bounding box center [393, 336] width 168 height 27
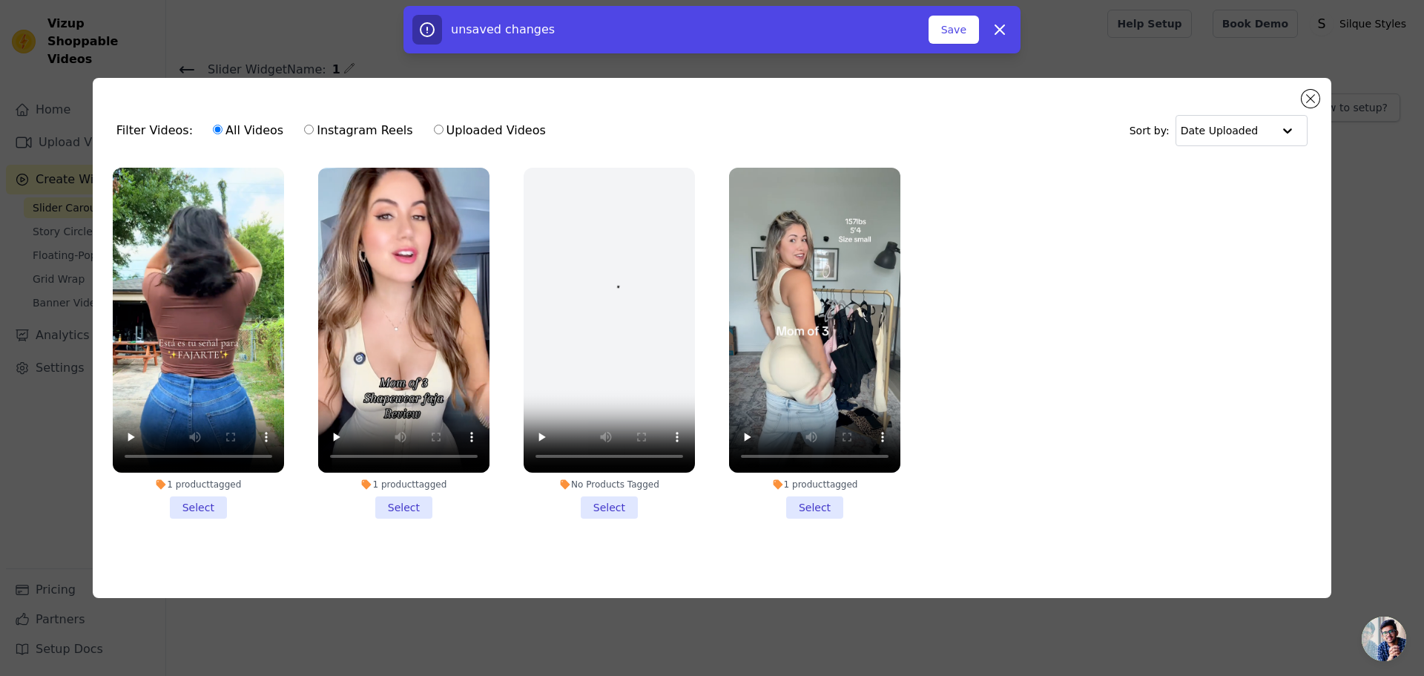
click at [195, 502] on li "1 product tagged Select" at bounding box center [198, 343] width 171 height 351
click at [0, 0] on input "1 product tagged Select" at bounding box center [0, 0] width 0 height 0
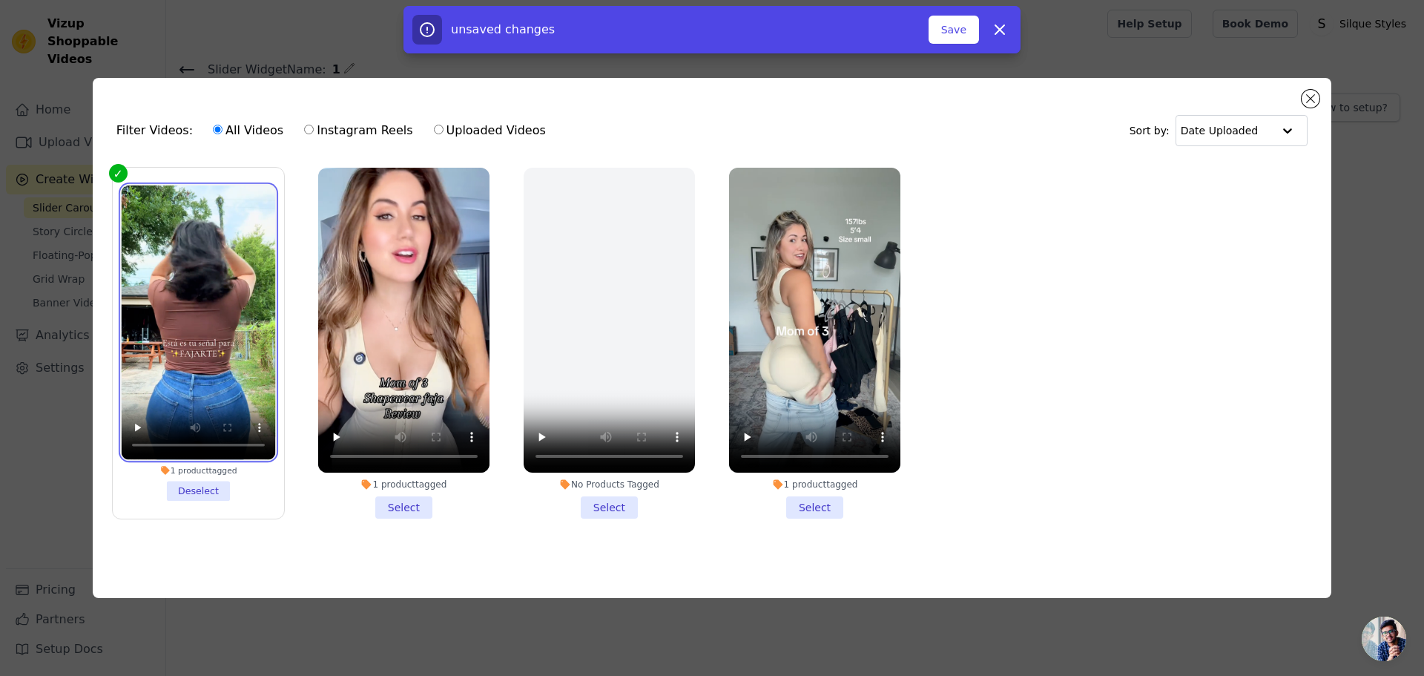
click at [208, 336] on video at bounding box center [198, 322] width 154 height 274
click at [208, 320] on video at bounding box center [198, 322] width 154 height 274
drag, startPoint x: 402, startPoint y: 504, endPoint x: 594, endPoint y: 481, distance: 193.5
click at [404, 504] on li "1 product tagged Select" at bounding box center [403, 343] width 171 height 351
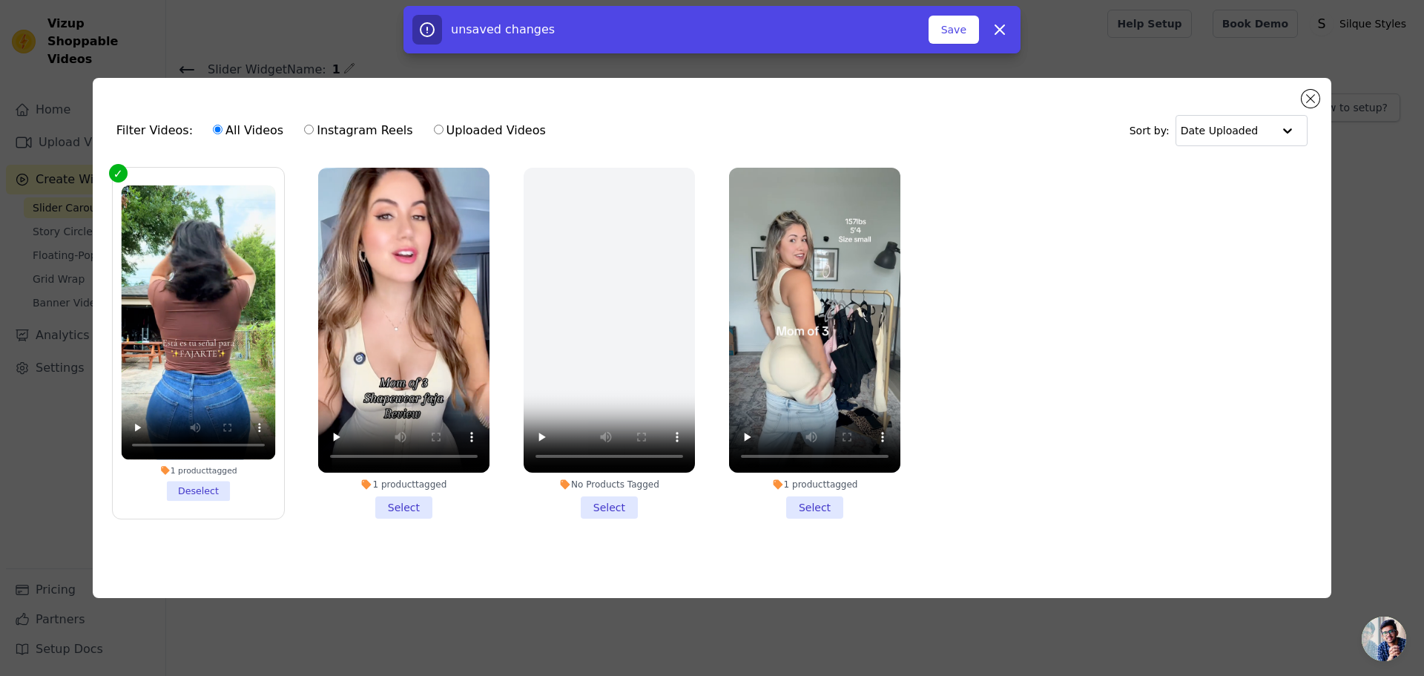
click at [796, 495] on li "1 product tagged Select" at bounding box center [814, 343] width 171 height 351
click at [0, 0] on input "1 product tagged Select" at bounding box center [0, 0] width 0 height 0
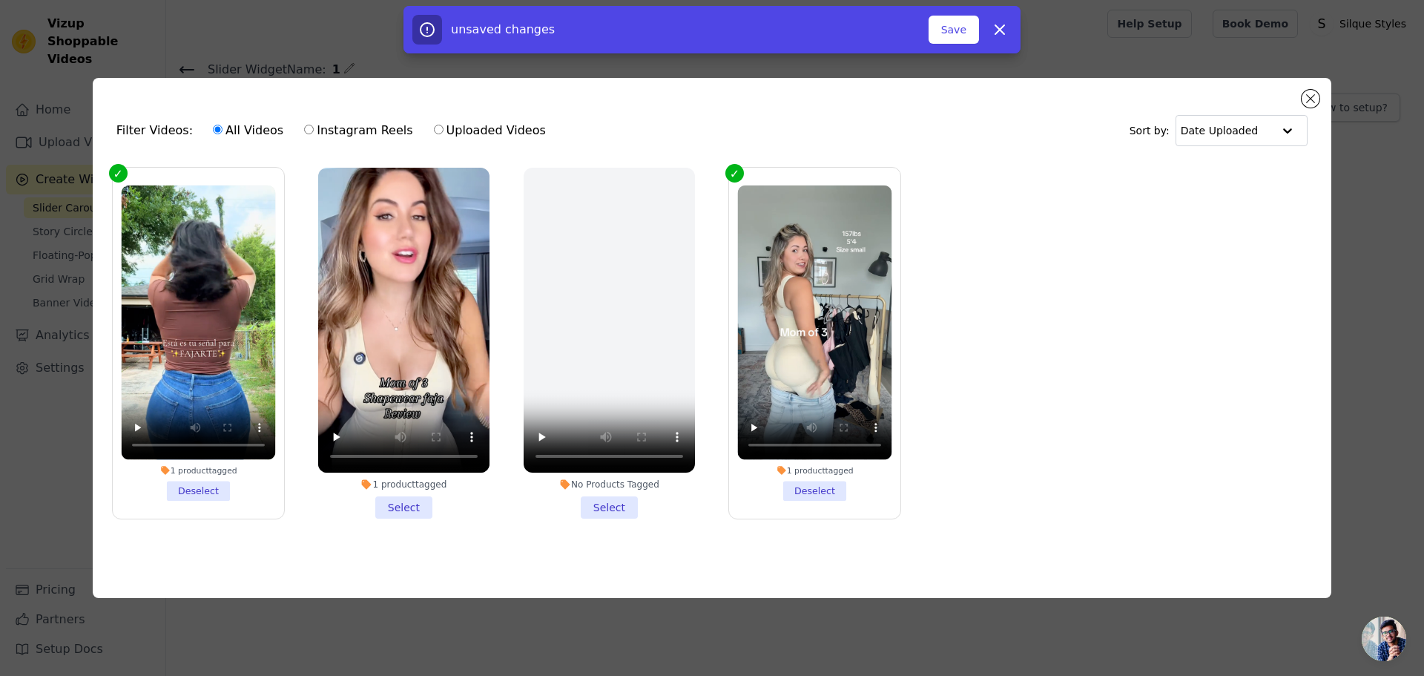
click at [404, 503] on li "1 product tagged Select" at bounding box center [403, 343] width 171 height 351
click at [0, 0] on input "1 product tagged Select" at bounding box center [0, 0] width 0 height 0
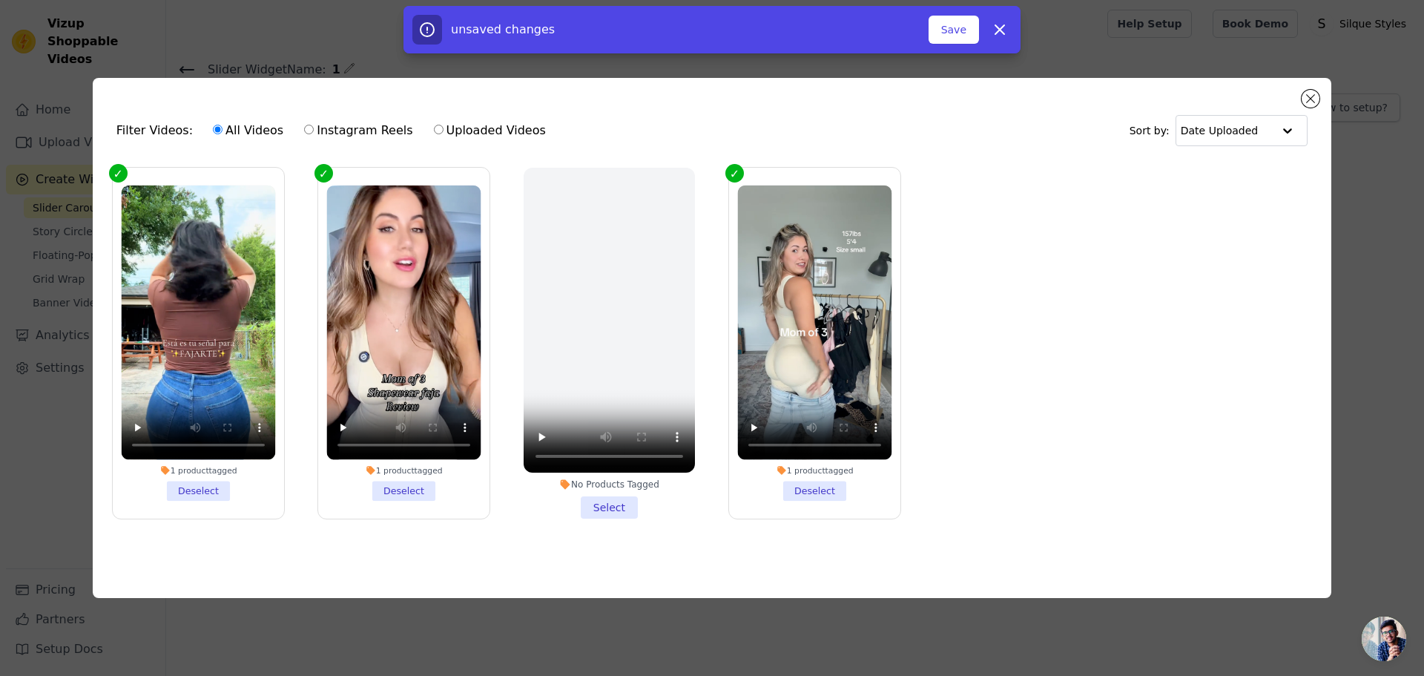
click at [1154, 369] on ul "1 product tagged Deselect 1 product tagged Deselect No Products Tagged Select 1…" at bounding box center [712, 354] width 1215 height 391
click at [1263, 131] on input "text" at bounding box center [1227, 131] width 92 height 30
click at [1263, 131] on input "text" at bounding box center [1226, 131] width 92 height 30
click at [967, 35] on button "Save" at bounding box center [954, 30] width 50 height 28
click at [961, 34] on button "Save" at bounding box center [954, 30] width 50 height 28
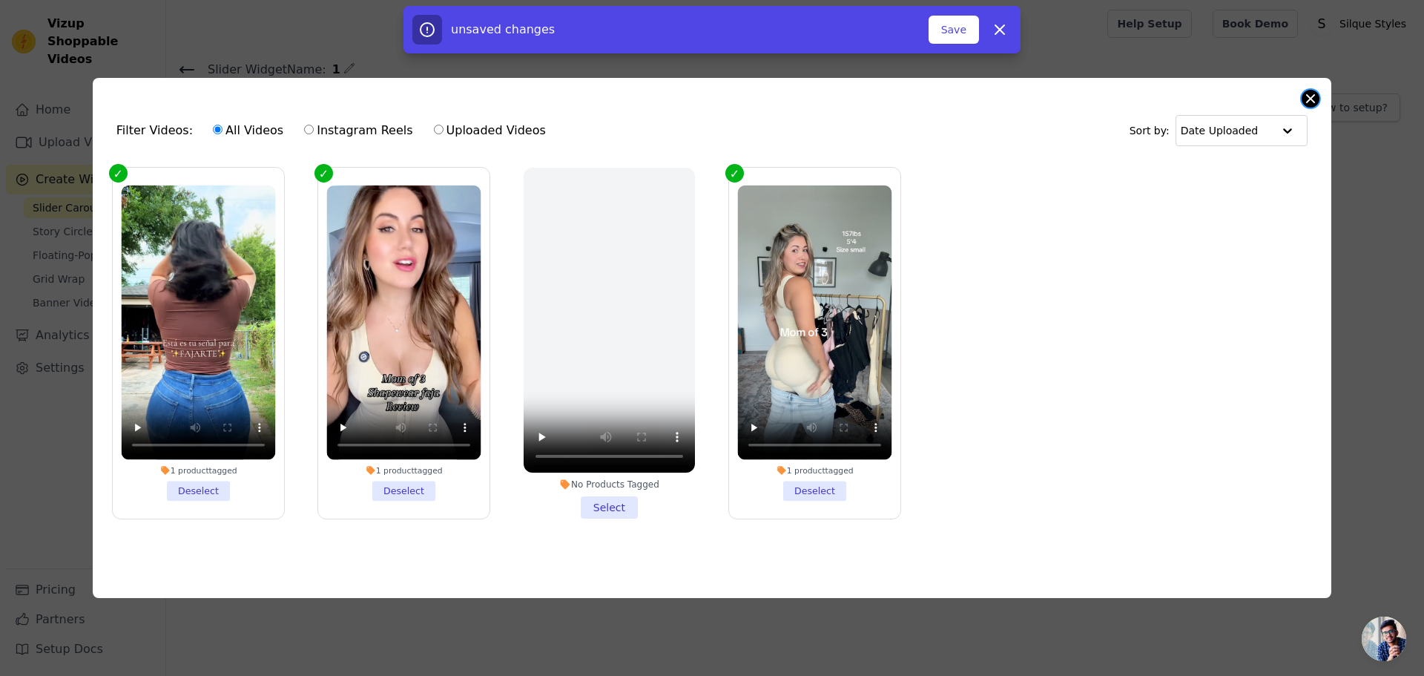
click at [1304, 98] on button "Close modal" at bounding box center [1311, 99] width 18 height 18
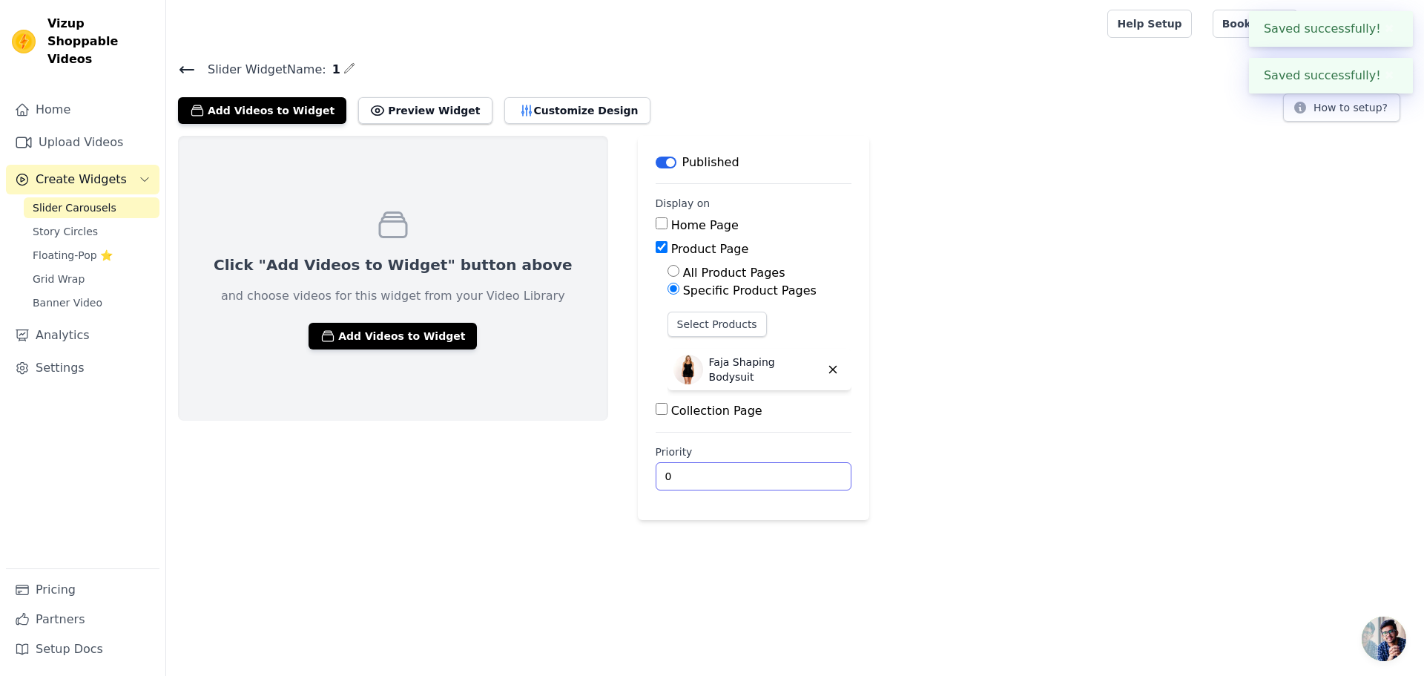
click at [678, 473] on input "0" at bounding box center [754, 476] width 196 height 28
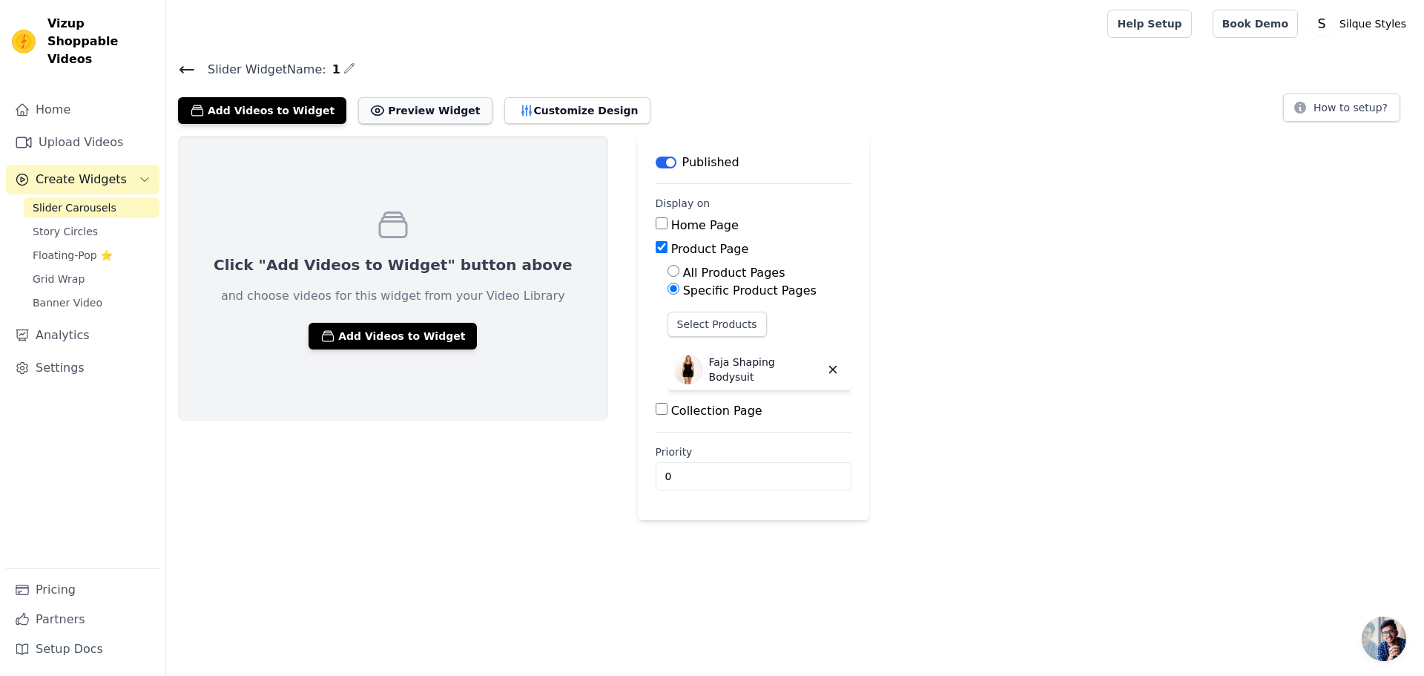
click at [401, 108] on button "Preview Widget" at bounding box center [425, 110] width 134 height 27
click at [392, 332] on button "Add Videos to Widget" at bounding box center [393, 336] width 168 height 27
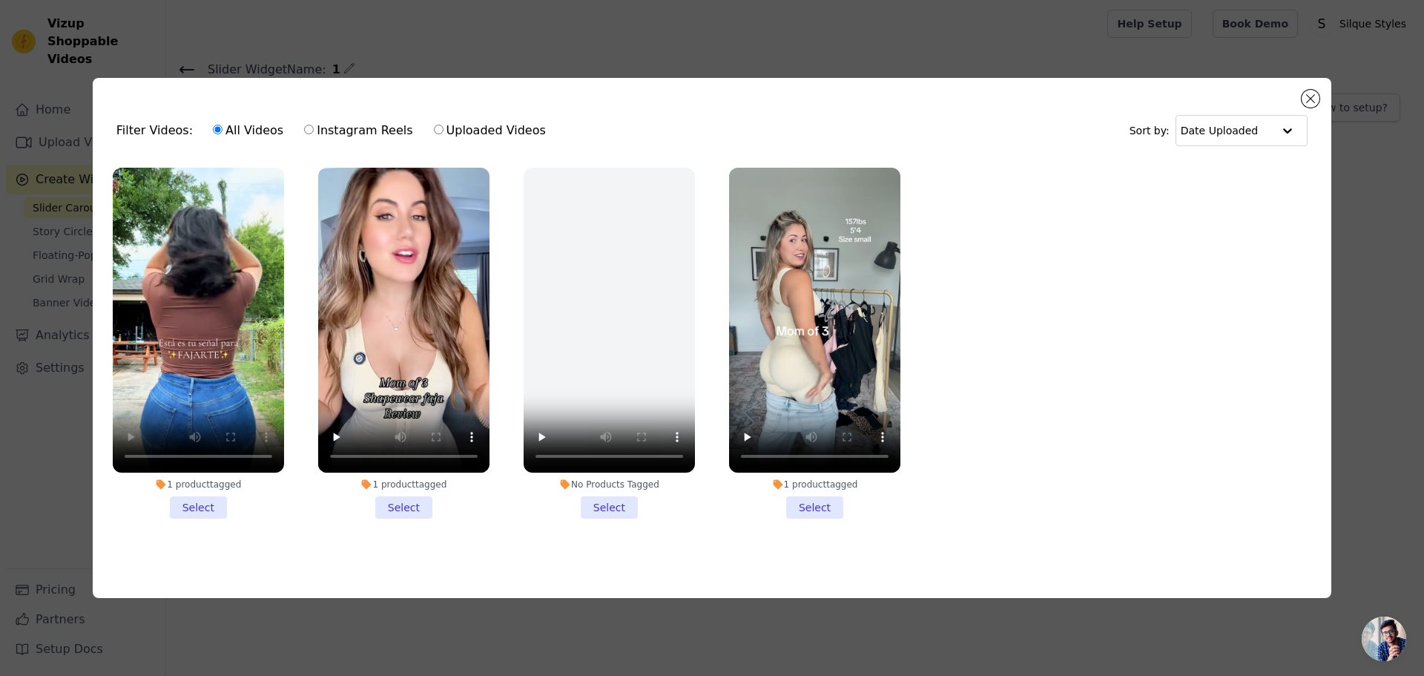
click at [211, 503] on li "1 product tagged Select" at bounding box center [198, 343] width 171 height 351
click at [0, 0] on input "1 product tagged Select" at bounding box center [0, 0] width 0 height 0
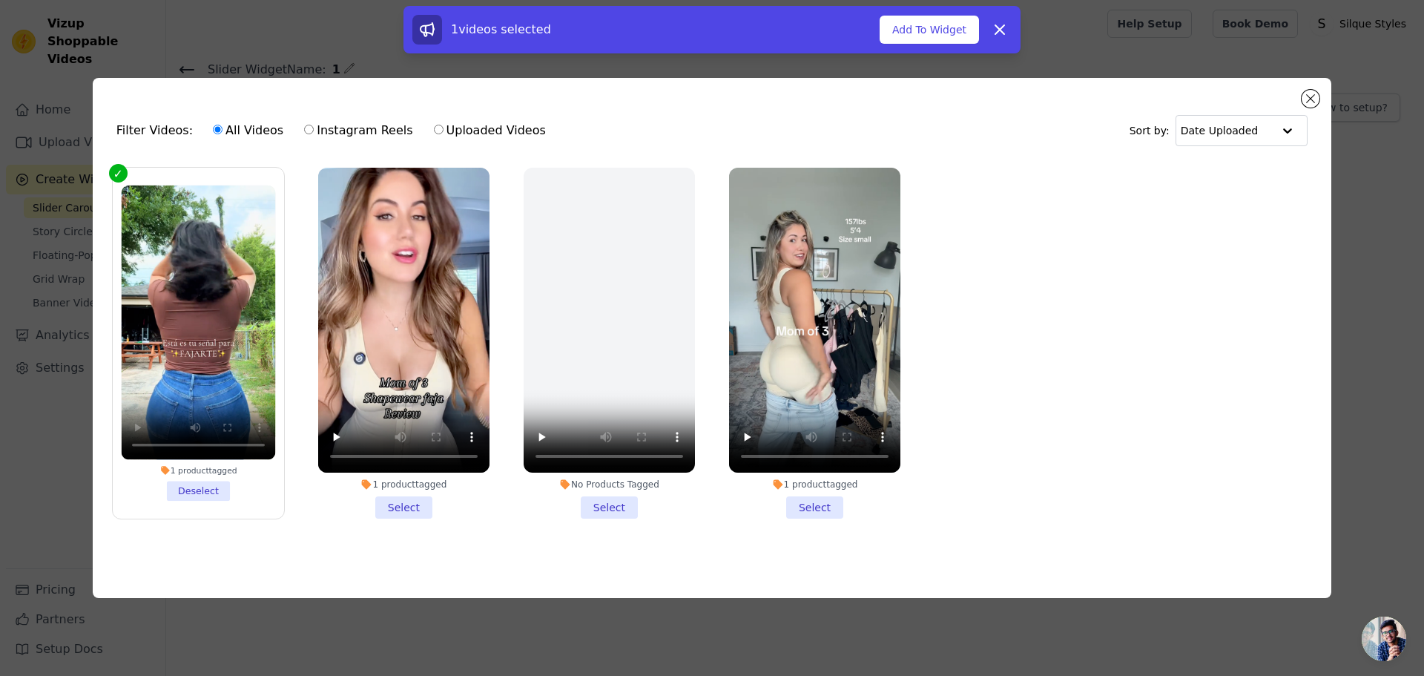
click at [412, 496] on li "1 product tagged Select" at bounding box center [403, 343] width 171 height 351
click at [0, 0] on input "1 product tagged Select" at bounding box center [0, 0] width 0 height 0
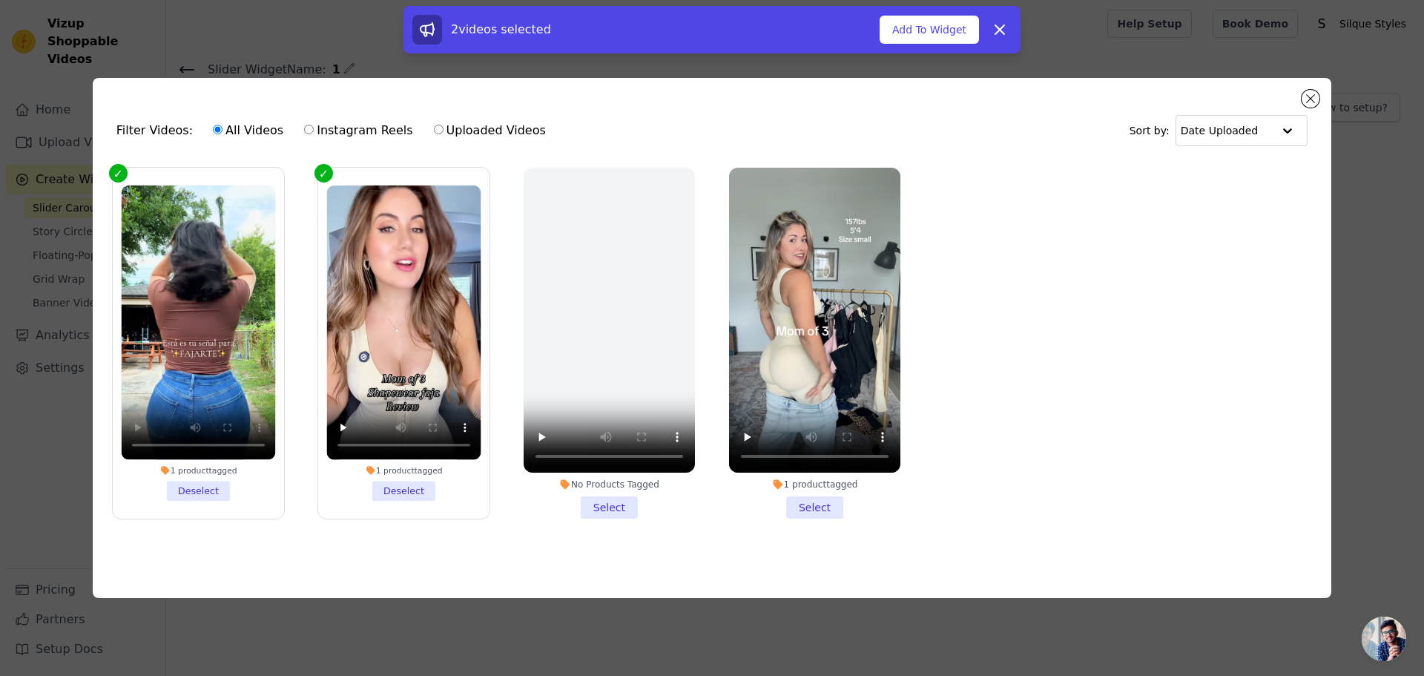
click at [836, 508] on li "1 product tagged Select" at bounding box center [814, 343] width 171 height 351
click at [0, 0] on input "1 product tagged Select" at bounding box center [0, 0] width 0 height 0
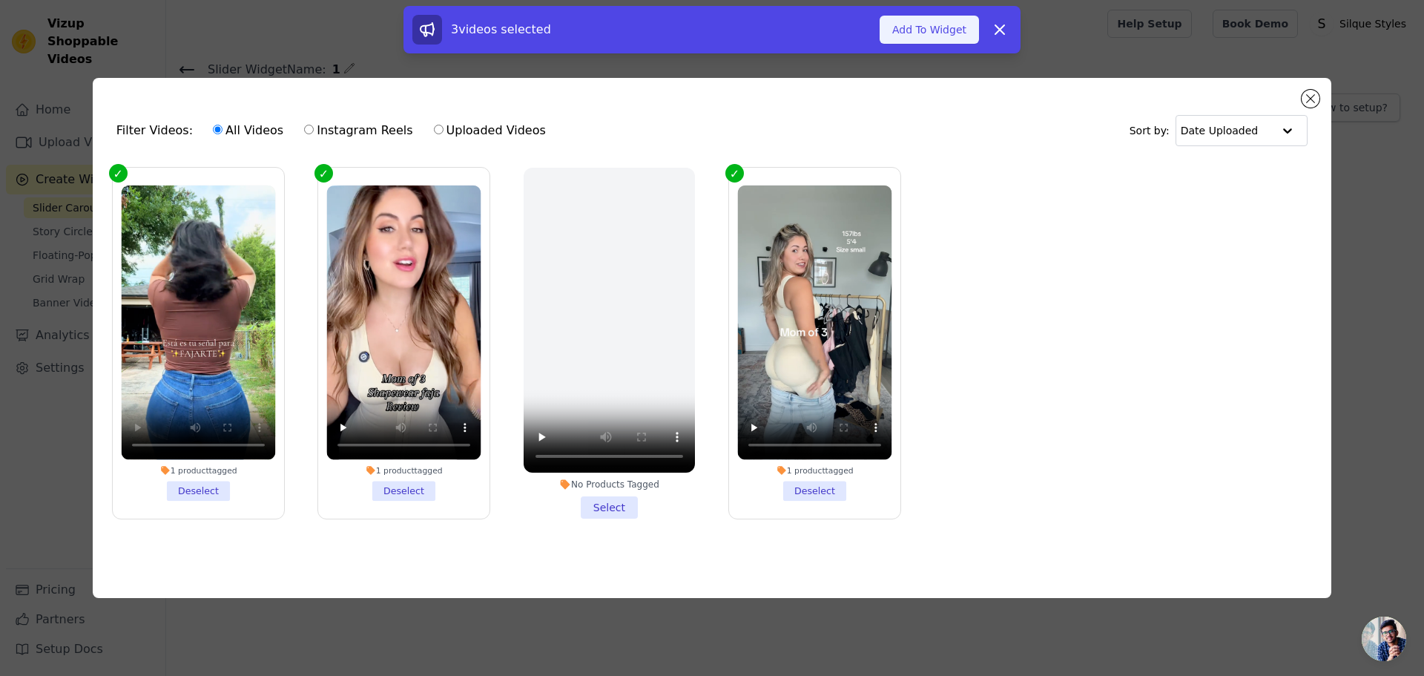
click at [922, 35] on button "Add To Widget" at bounding box center [929, 30] width 99 height 28
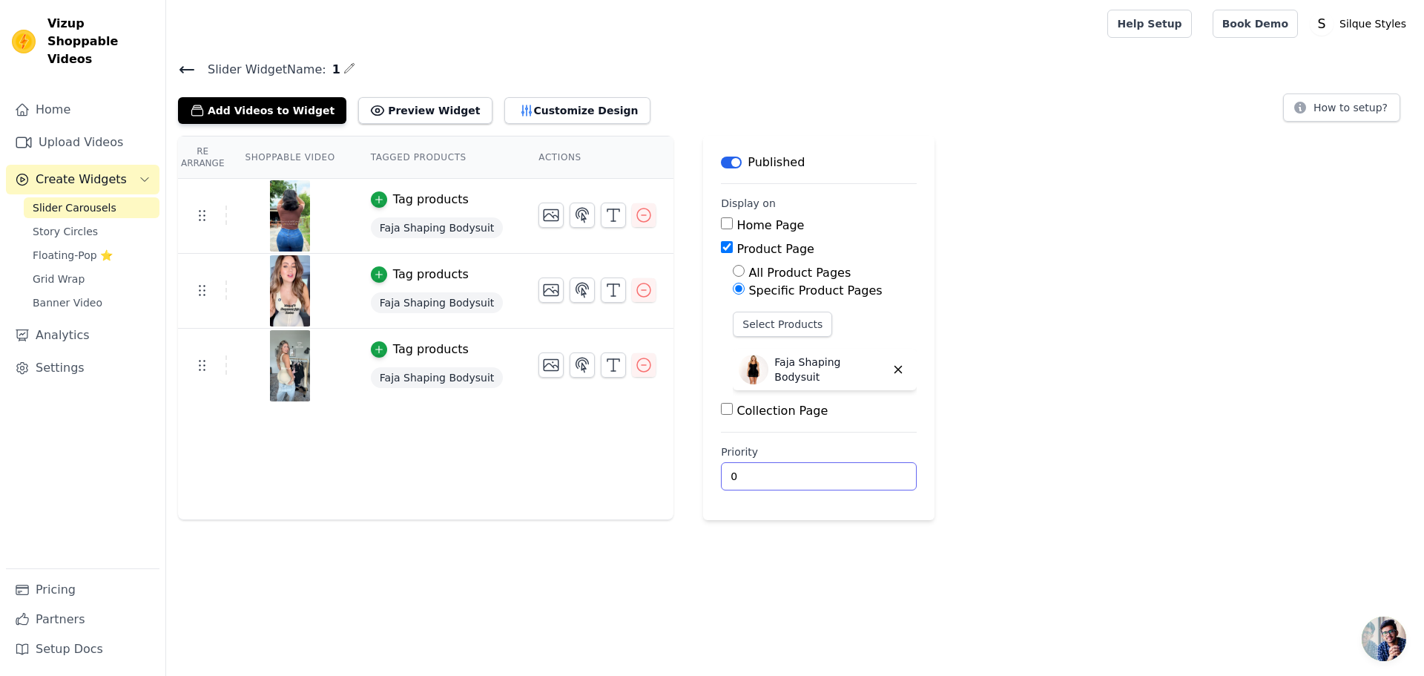
click at [740, 467] on input "0" at bounding box center [819, 476] width 196 height 28
click at [639, 49] on main "Slider Widget Name: 1 Add Videos to Widget Preview Widget Customize Design How …" at bounding box center [795, 283] width 1258 height 473
click at [85, 223] on link "Story Circles" at bounding box center [92, 231] width 136 height 21
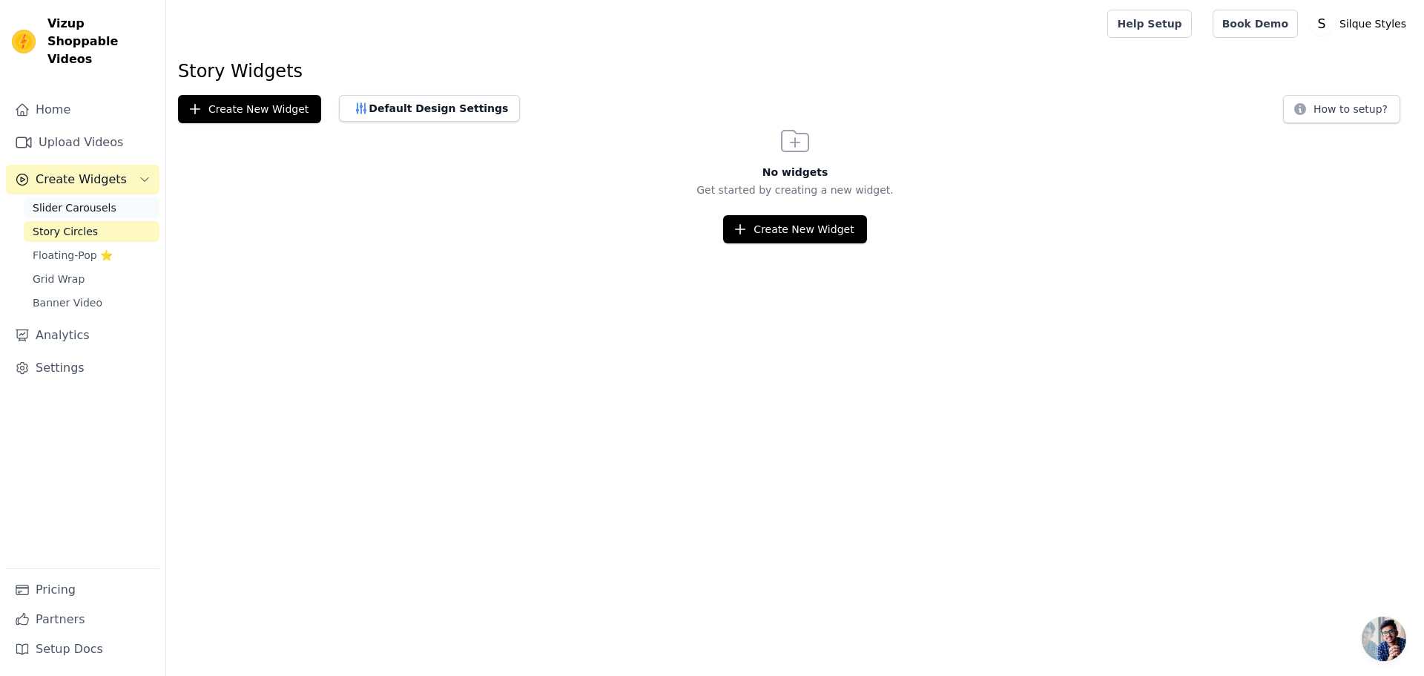
click at [73, 200] on span "Slider Carousels" at bounding box center [75, 207] width 84 height 15
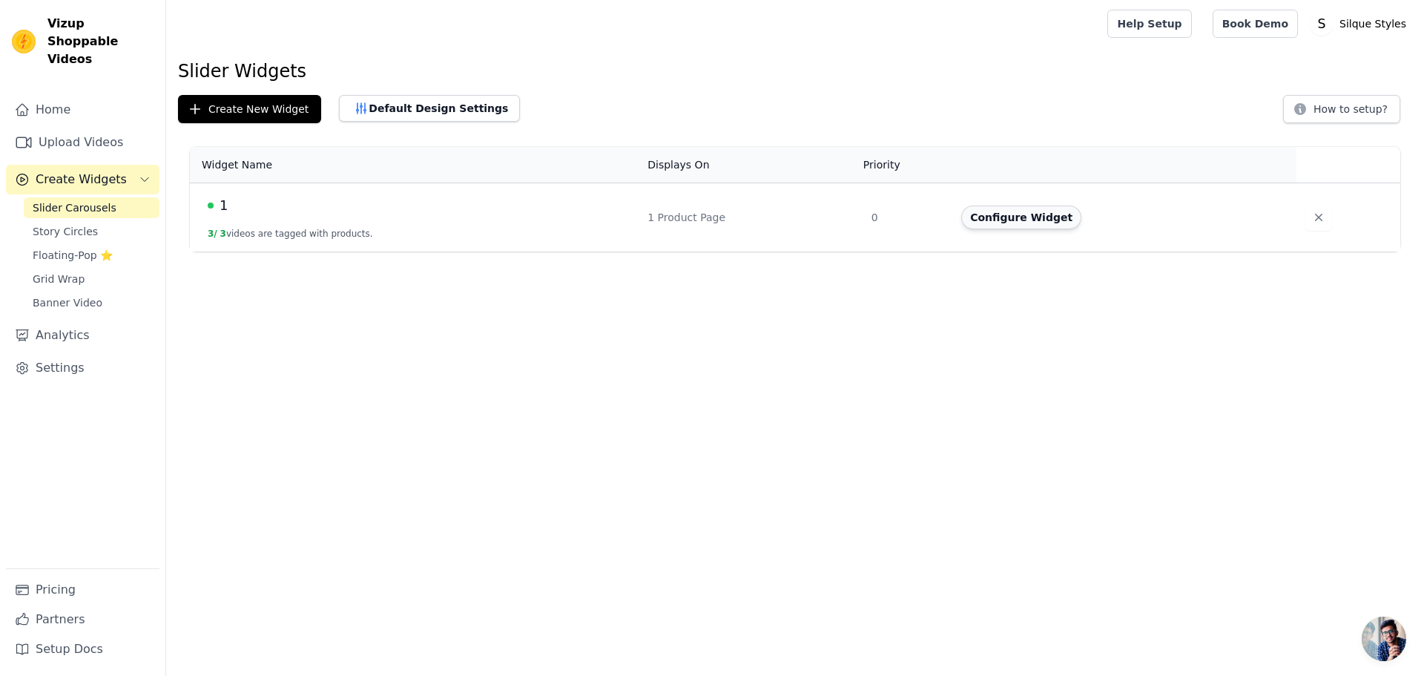
click at [1004, 228] on button "Configure Widget" at bounding box center [1021, 217] width 120 height 24
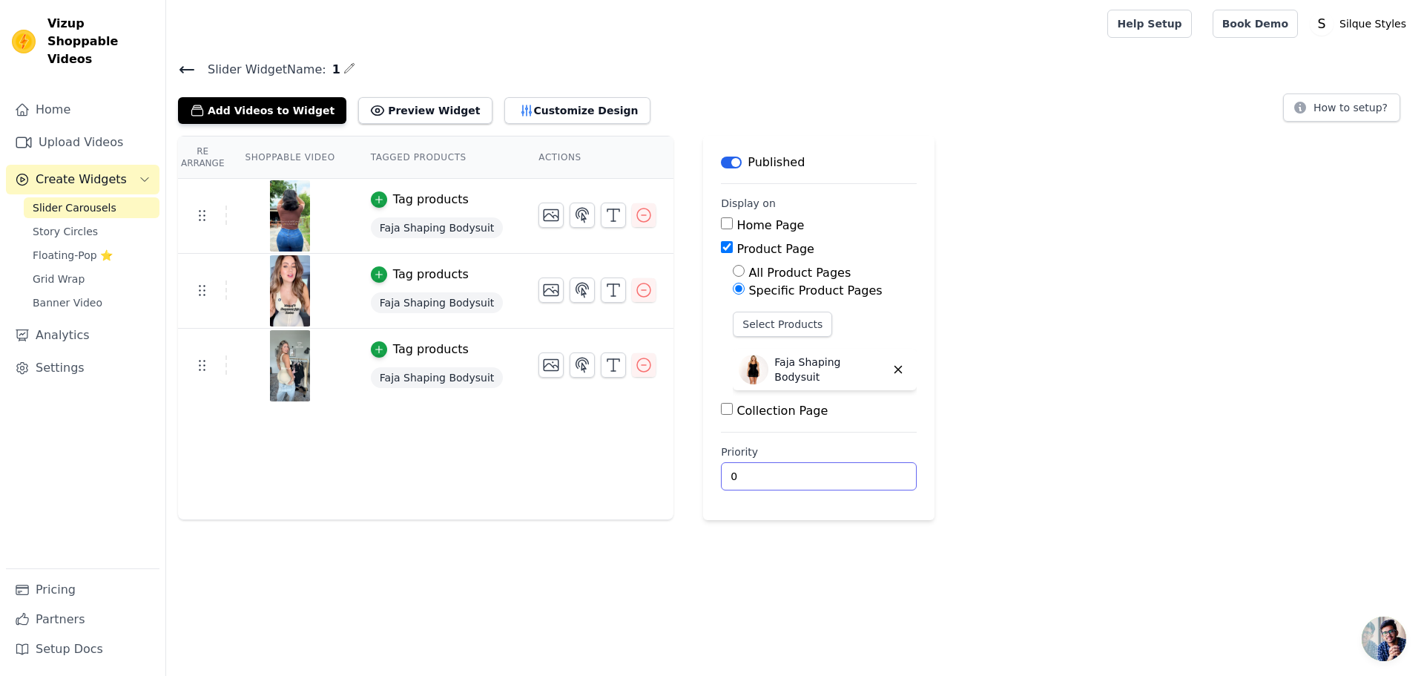
click at [734, 476] on input "0" at bounding box center [819, 476] width 196 height 28
type input "1"
click at [852, 470] on input "1" at bounding box center [819, 476] width 196 height 28
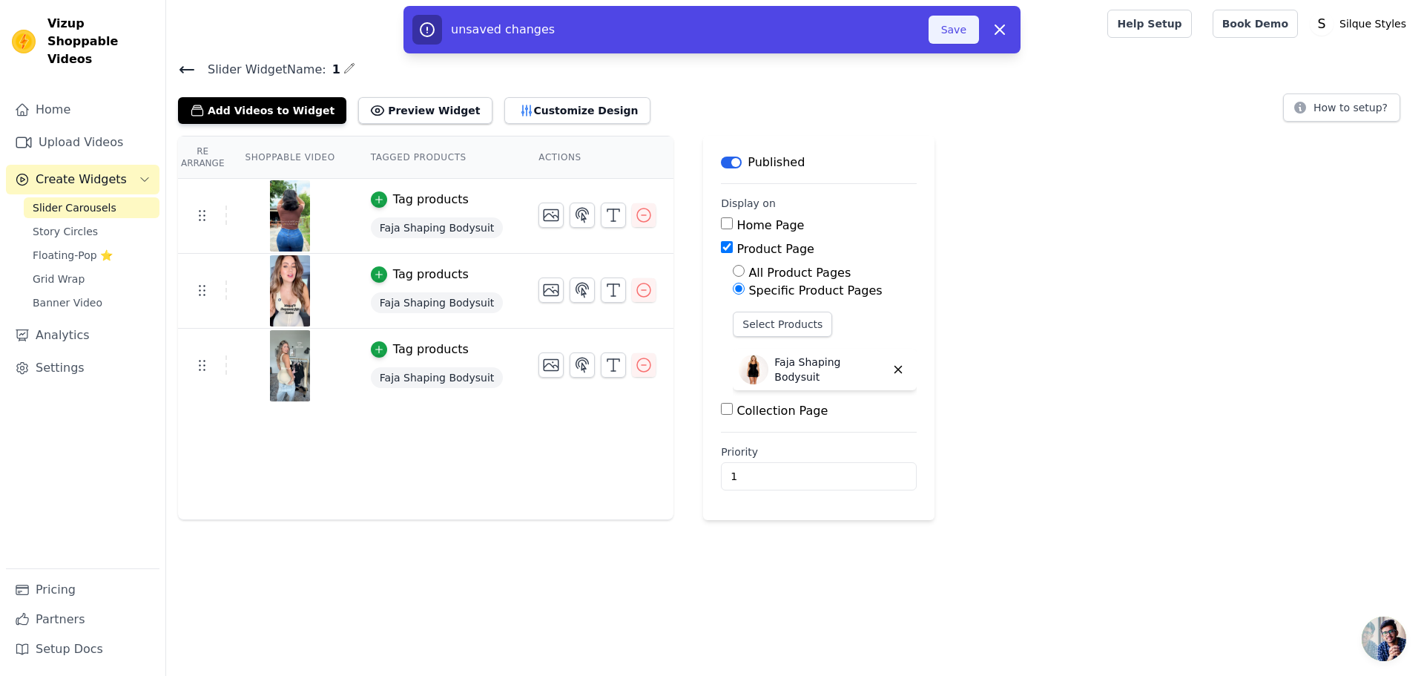
click at [958, 29] on button "Save" at bounding box center [954, 30] width 50 height 28
click at [953, 38] on button "Save" at bounding box center [954, 30] width 50 height 28
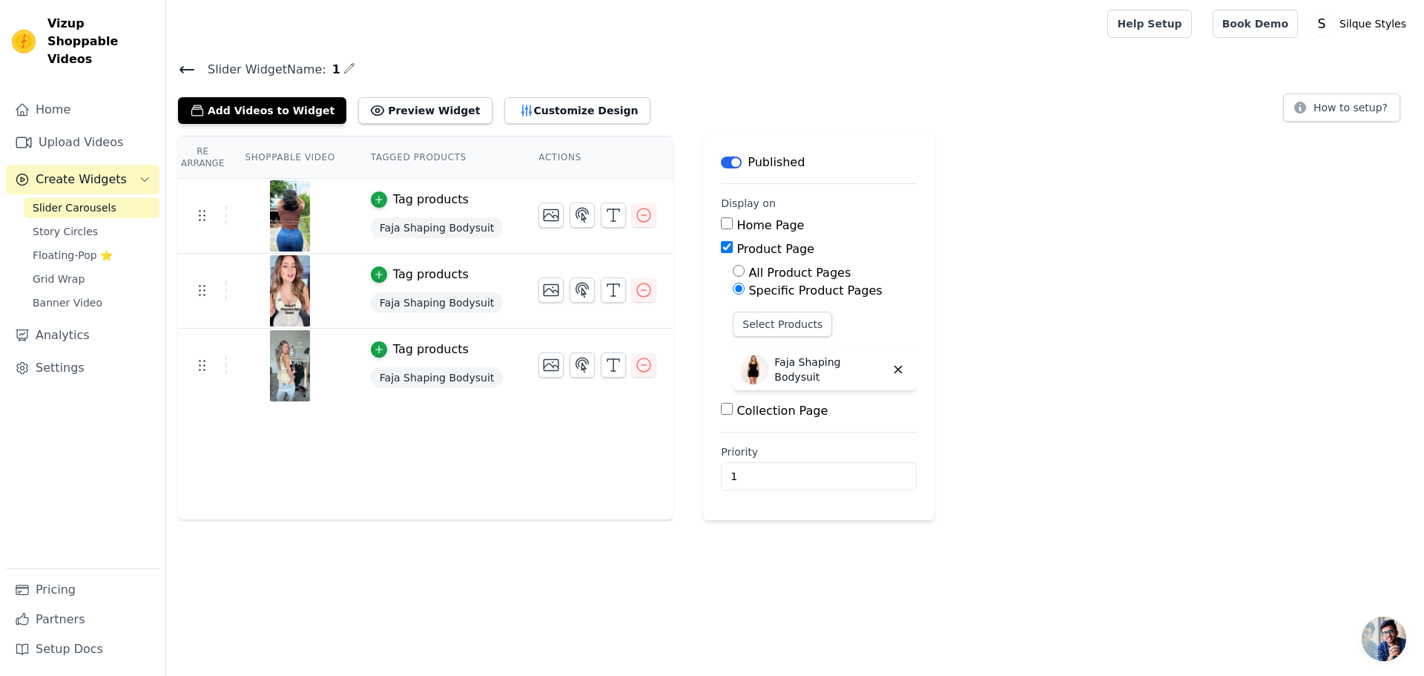
click at [798, 372] on p "Faja Shaping Bodysuit" at bounding box center [829, 370] width 111 height 30
